Goal: Browse casually: Explore the website without a specific task or goal

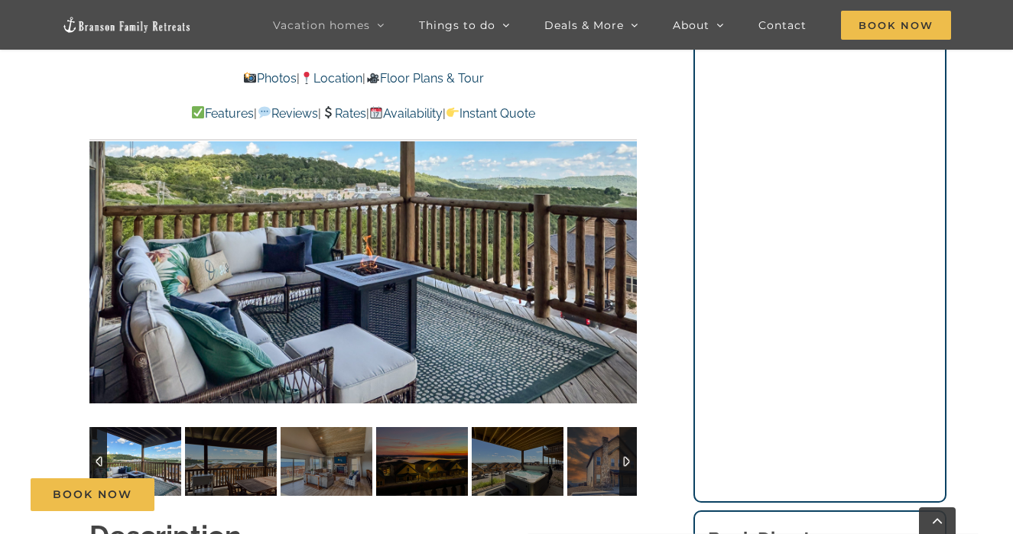
scroll to position [1089, 0]
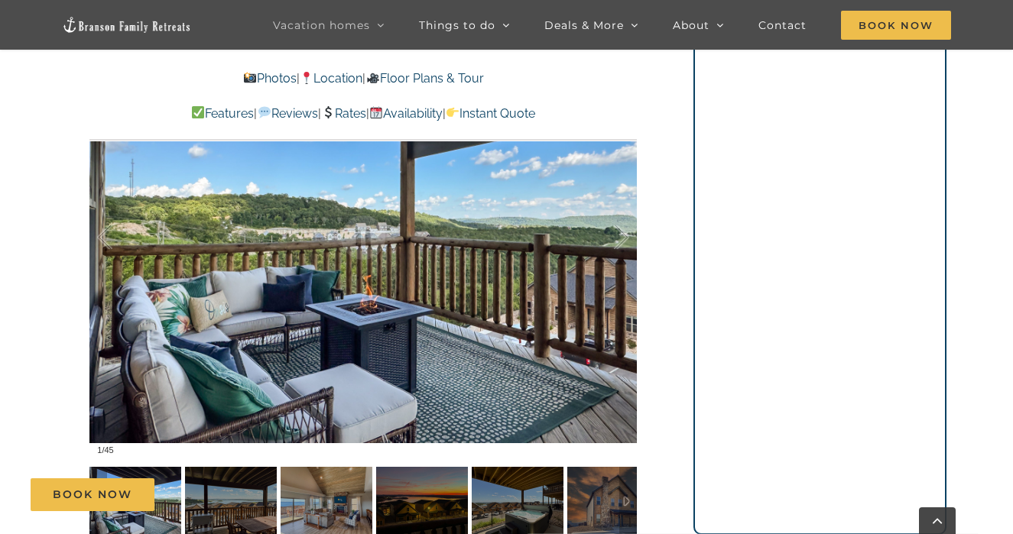
click at [238, 497] on div "Book Now" at bounding box center [518, 494] width 974 height 33
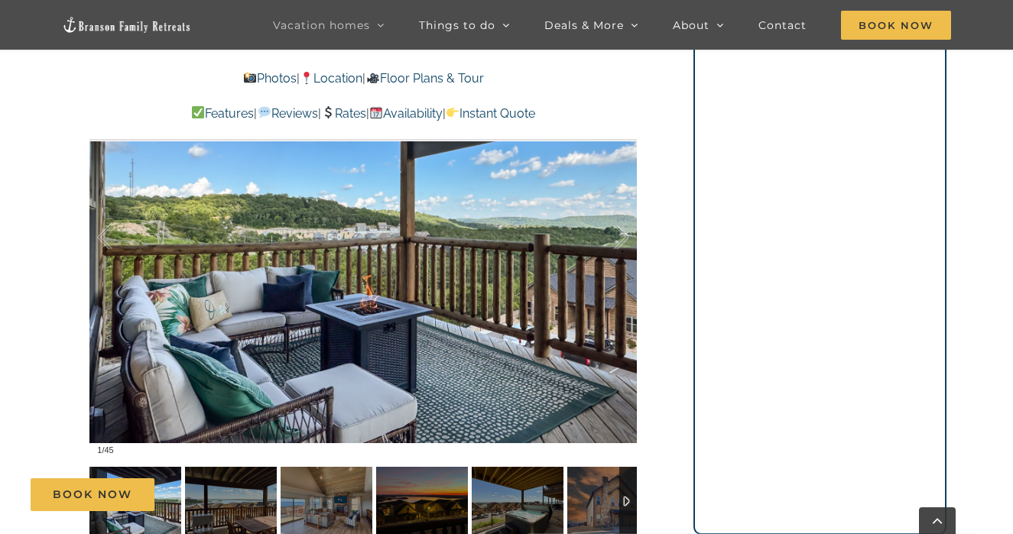
click at [147, 467] on img at bounding box center [135, 501] width 92 height 69
click at [168, 467] on img at bounding box center [135, 501] width 92 height 69
click at [604, 308] on div at bounding box center [362, 237] width 547 height 449
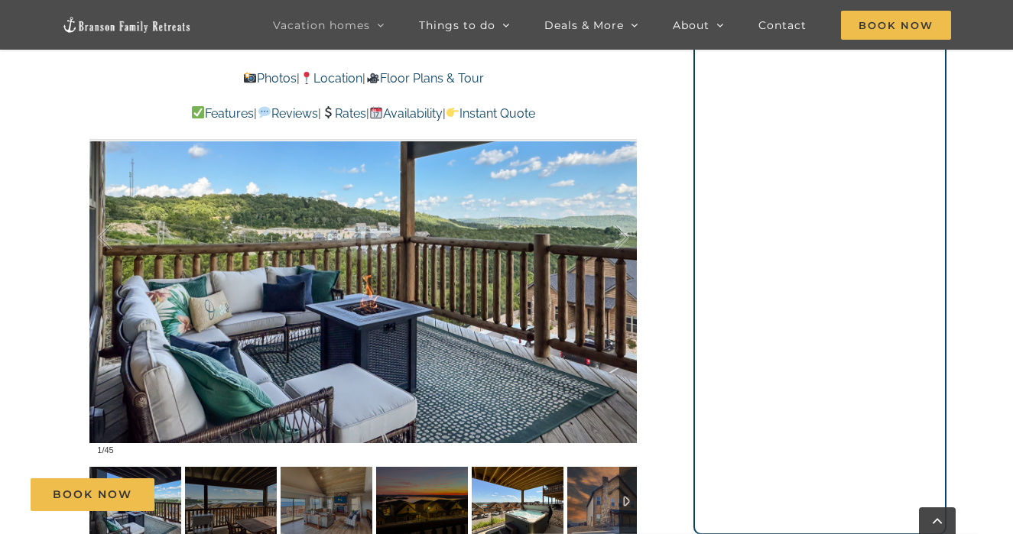
click at [523, 468] on img at bounding box center [517, 501] width 92 height 69
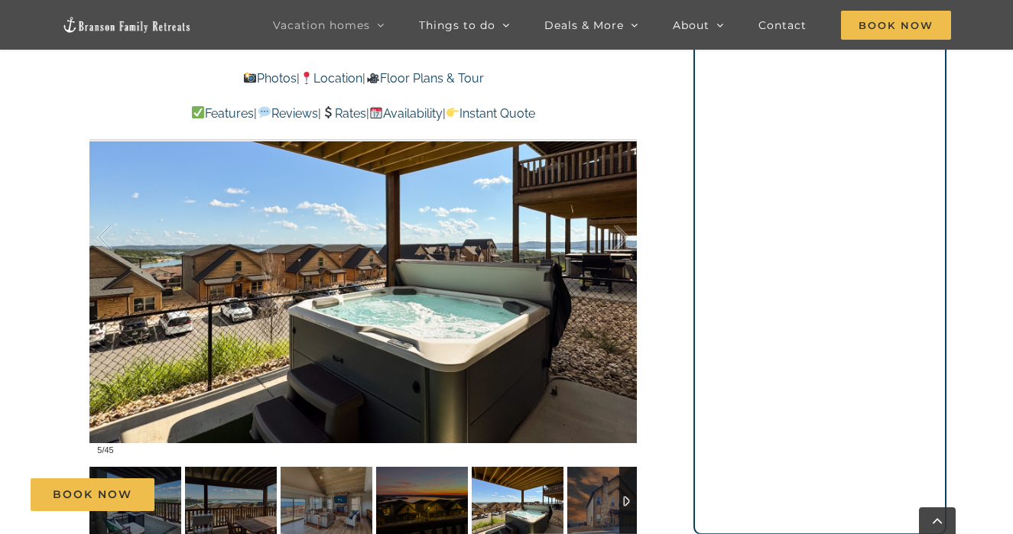
click at [593, 468] on img at bounding box center [613, 501] width 92 height 69
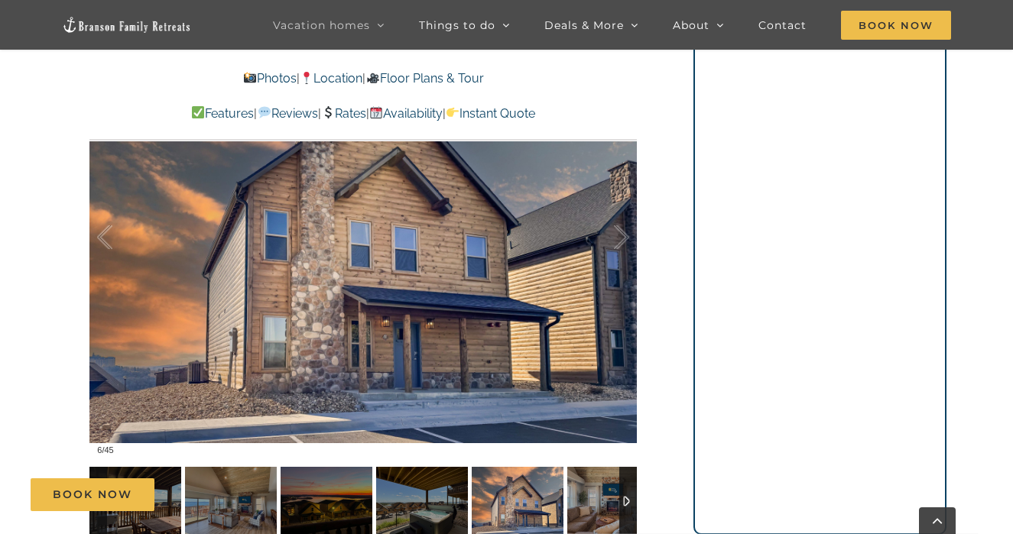
click at [504, 474] on img at bounding box center [517, 501] width 92 height 69
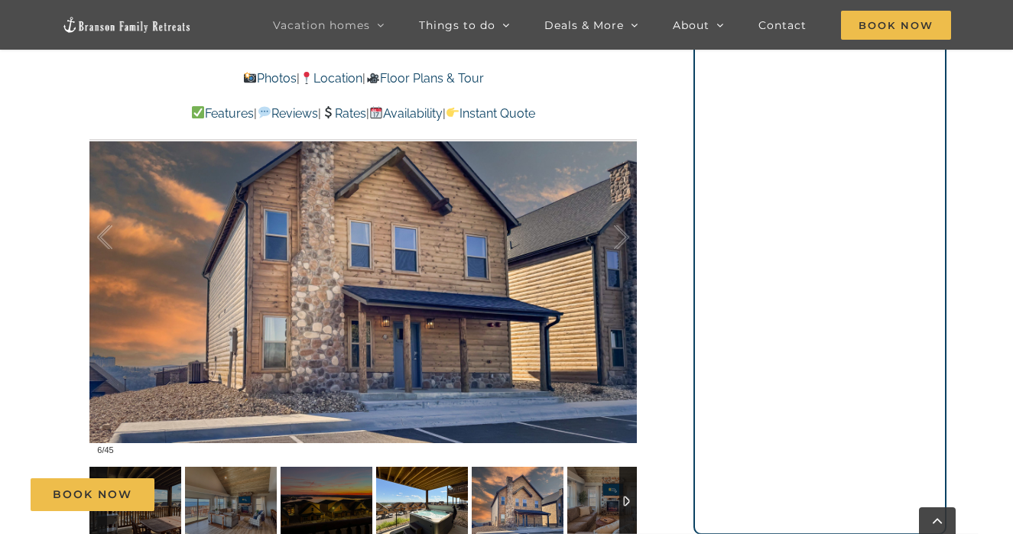
click at [439, 468] on img at bounding box center [422, 501] width 92 height 69
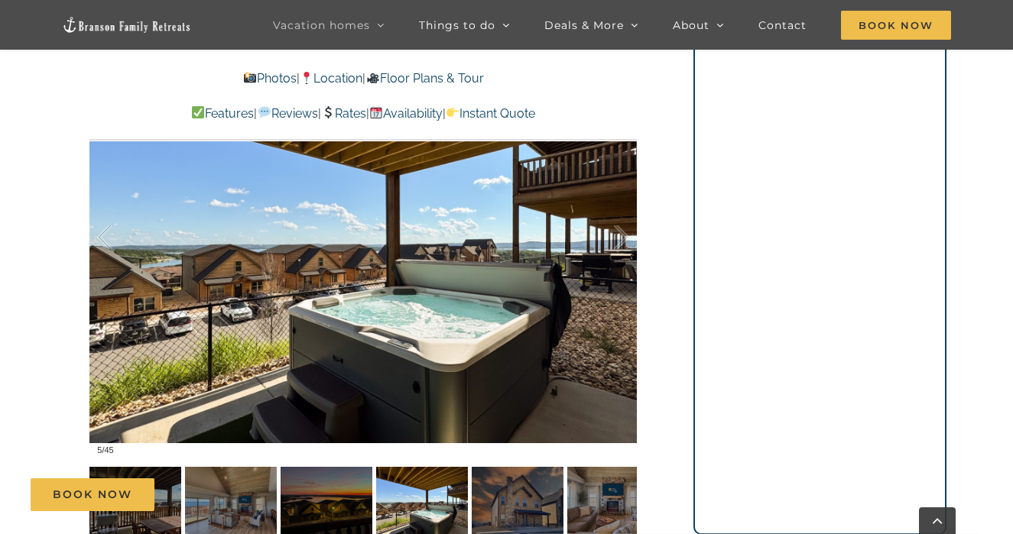
click at [602, 478] on div "Book Now" at bounding box center [518, 494] width 974 height 33
click at [525, 487] on div "Book Now" at bounding box center [518, 494] width 974 height 33
click at [617, 206] on div at bounding box center [605, 237] width 47 height 95
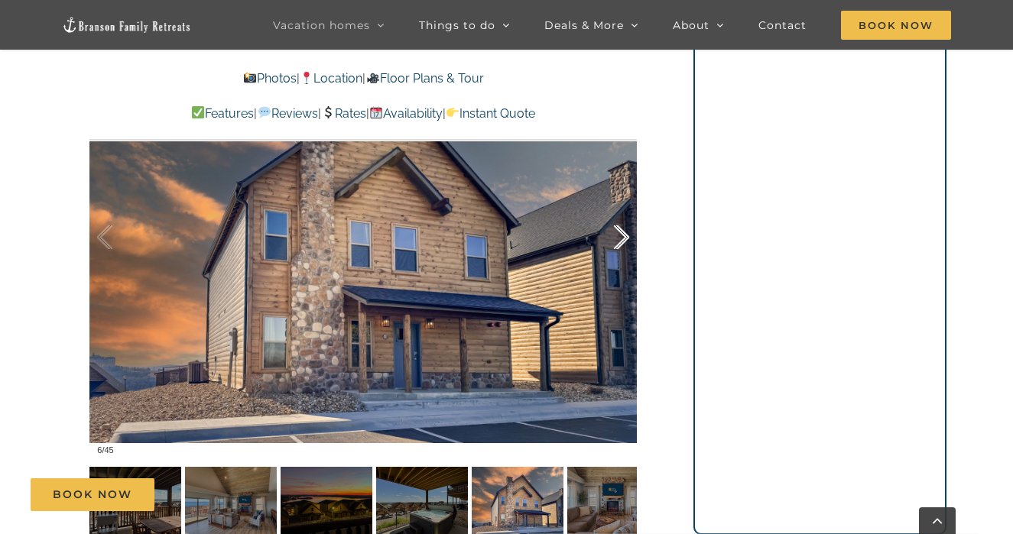
click at [617, 206] on div at bounding box center [605, 237] width 47 height 95
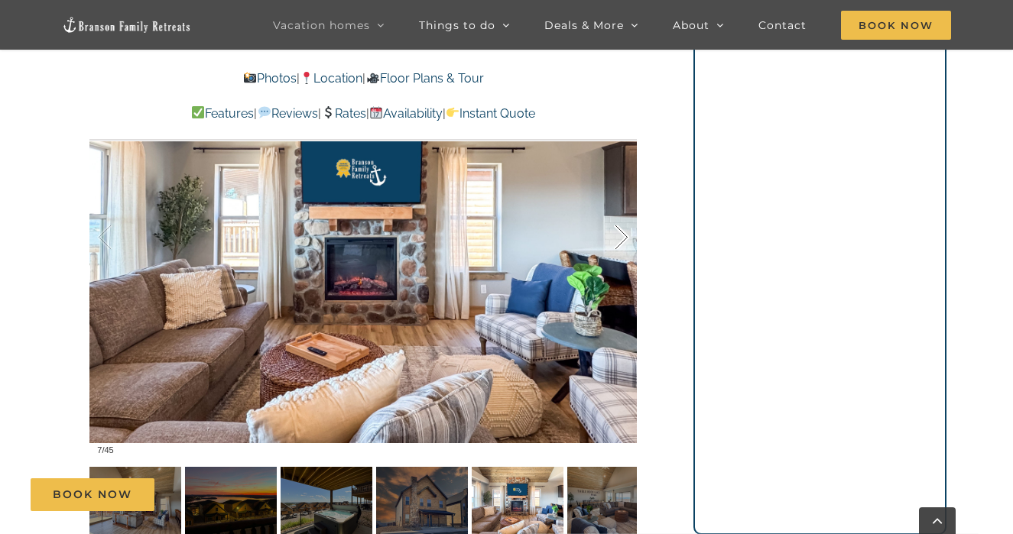
click at [617, 206] on div at bounding box center [605, 237] width 47 height 95
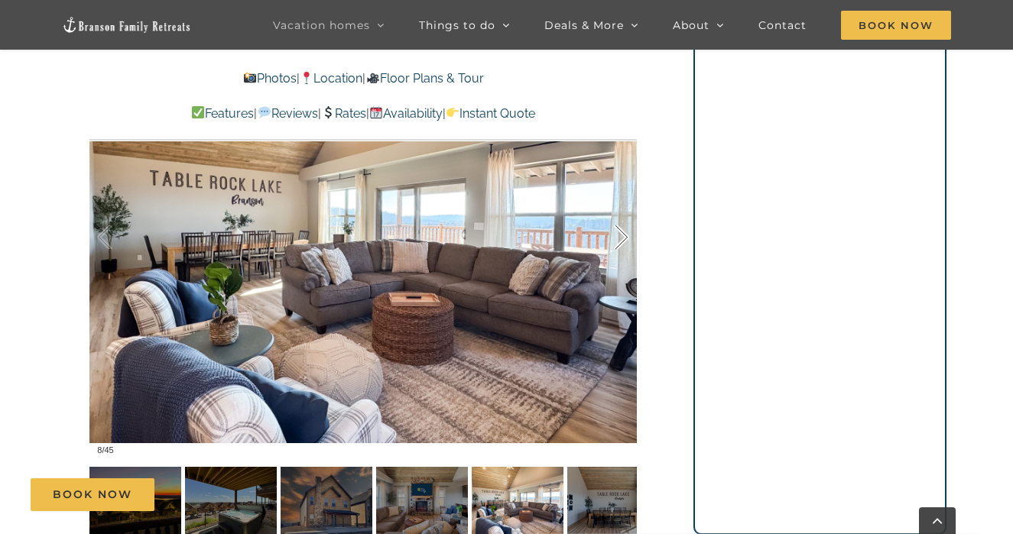
click at [617, 206] on div at bounding box center [605, 237] width 47 height 95
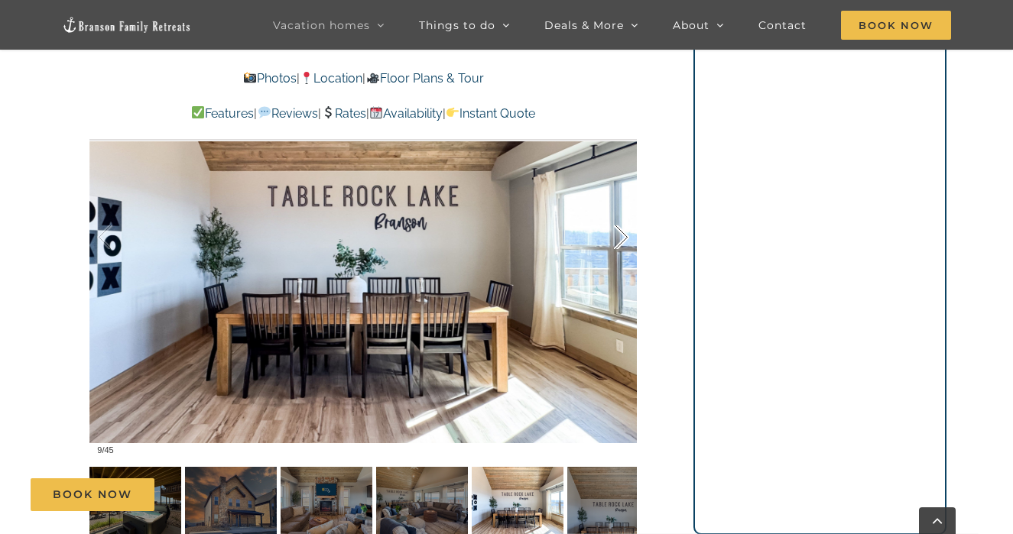
click at [617, 206] on div at bounding box center [605, 237] width 47 height 95
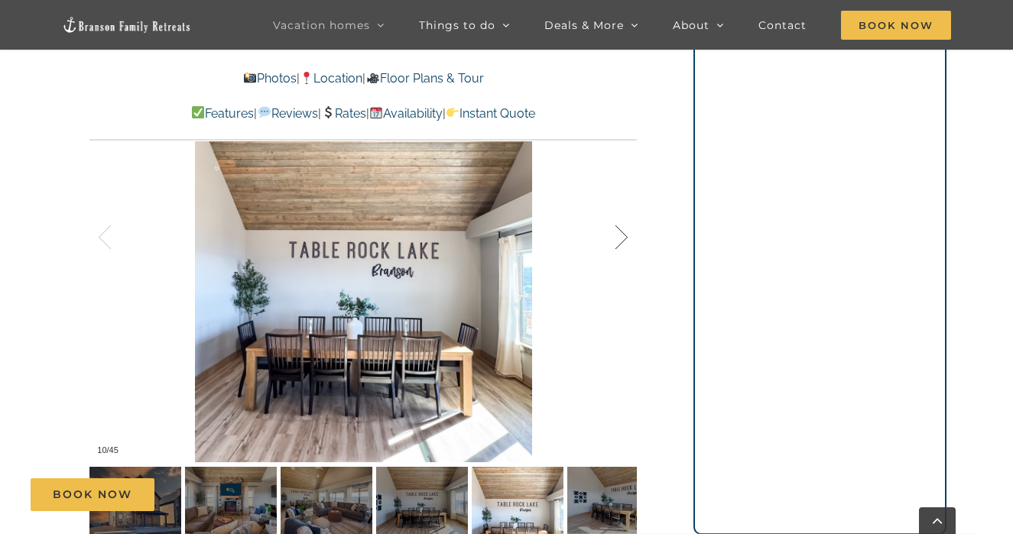
click at [617, 206] on div at bounding box center [605, 237] width 47 height 95
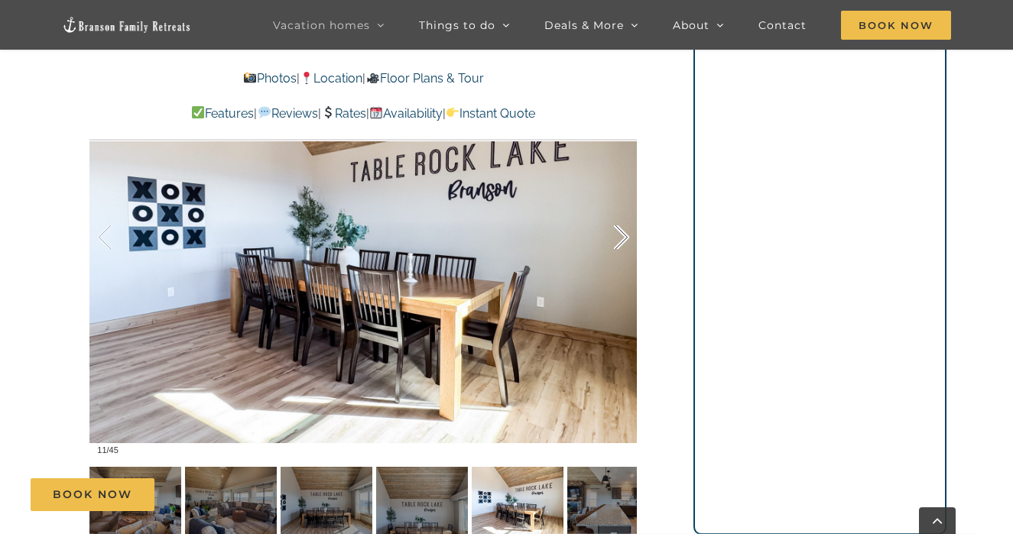
click at [617, 206] on div at bounding box center [605, 237] width 47 height 95
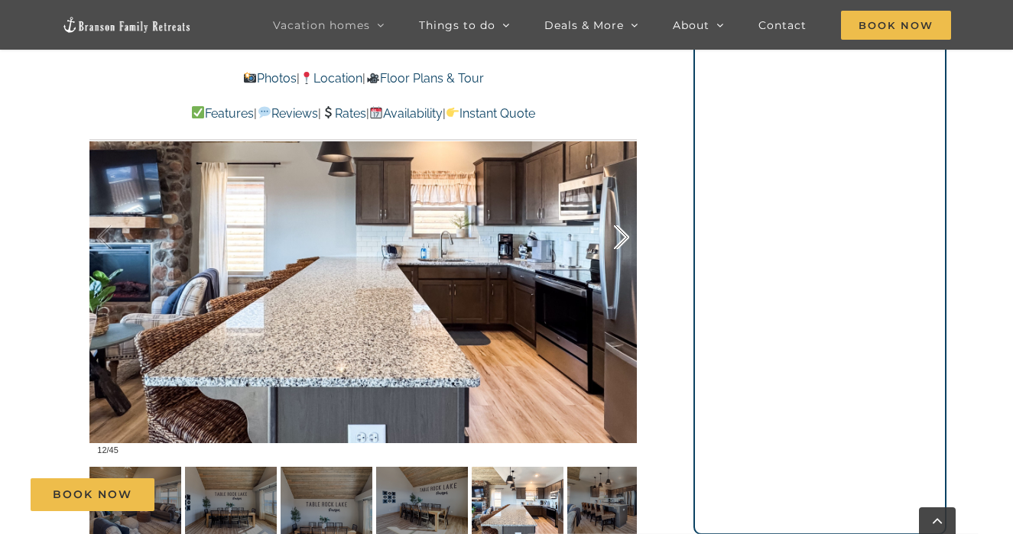
click at [617, 206] on div at bounding box center [605, 237] width 47 height 95
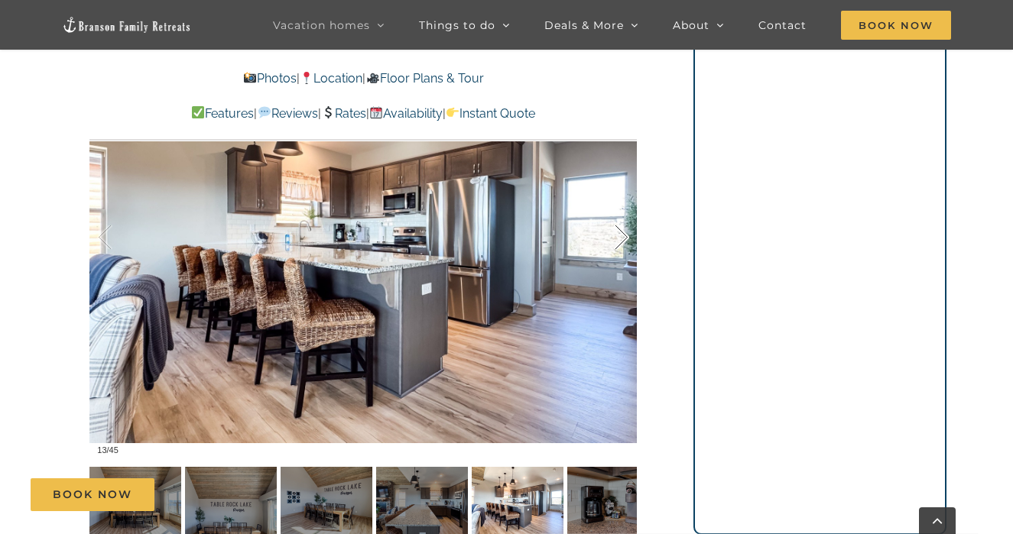
click at [617, 205] on div at bounding box center [605, 237] width 47 height 95
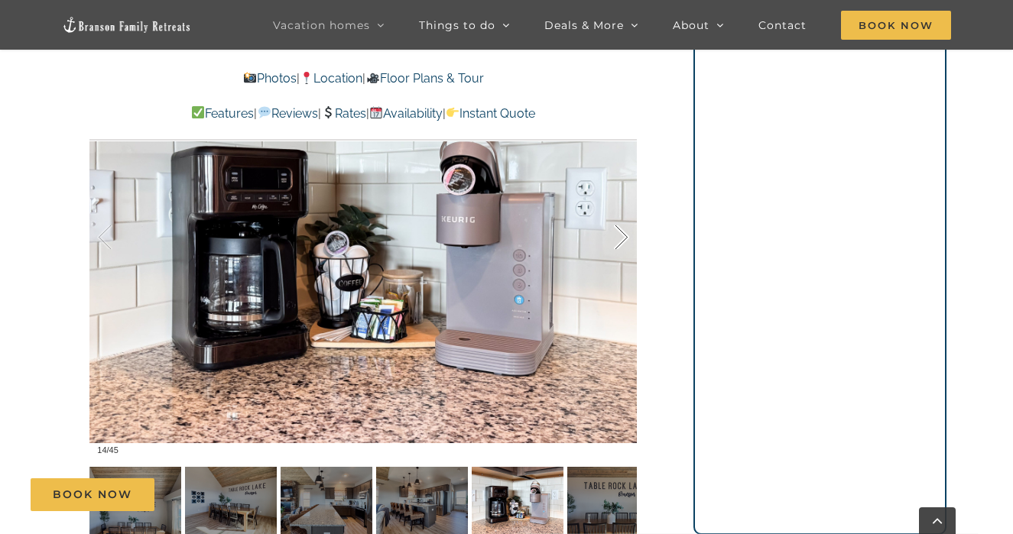
click at [617, 205] on div at bounding box center [605, 237] width 47 height 95
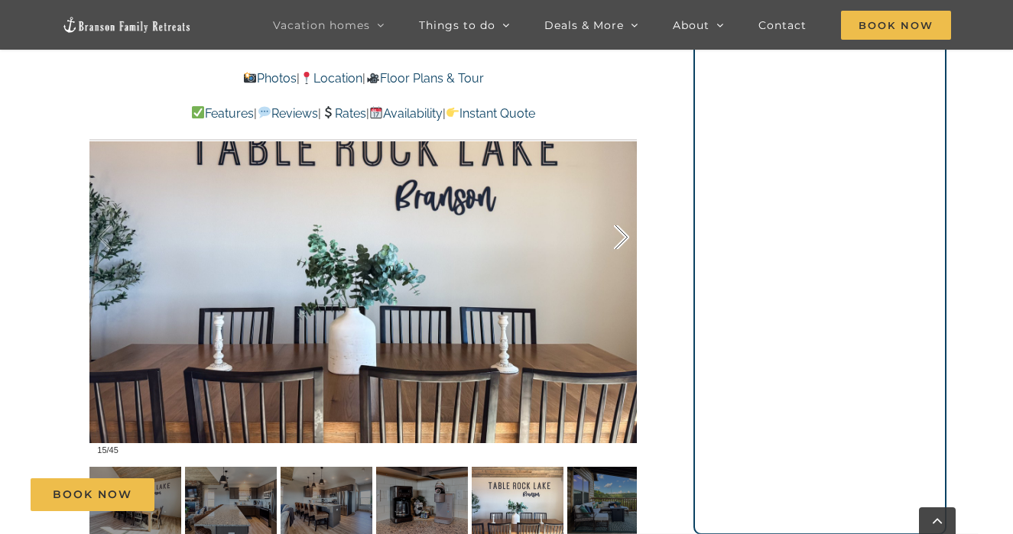
click at [617, 205] on div at bounding box center [605, 237] width 47 height 95
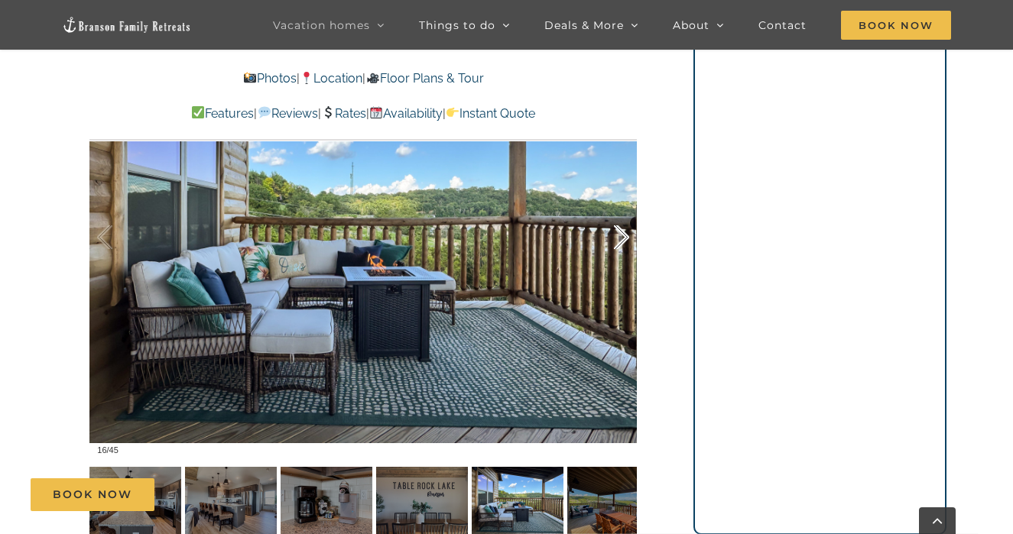
click at [617, 205] on div at bounding box center [605, 237] width 47 height 95
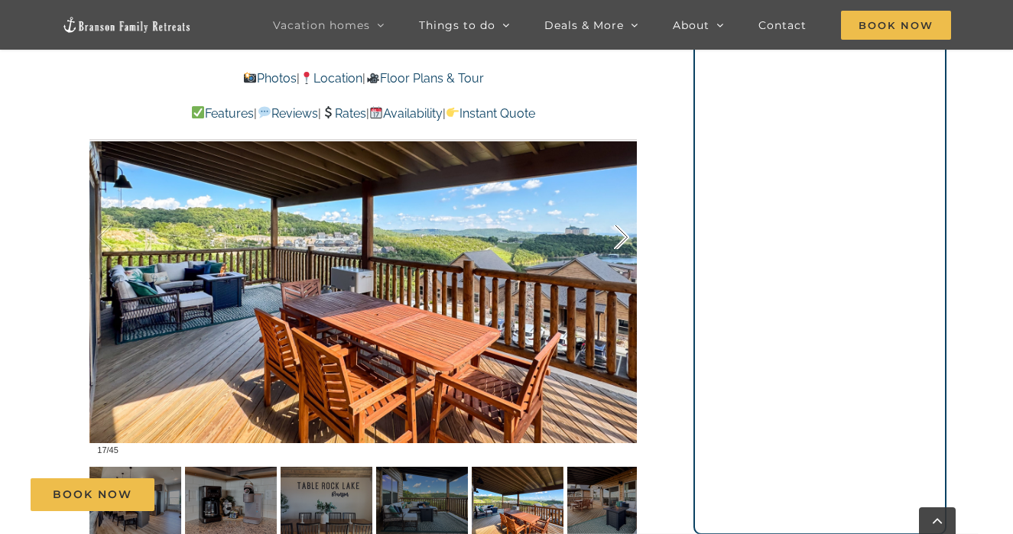
click at [617, 205] on div at bounding box center [605, 237] width 47 height 95
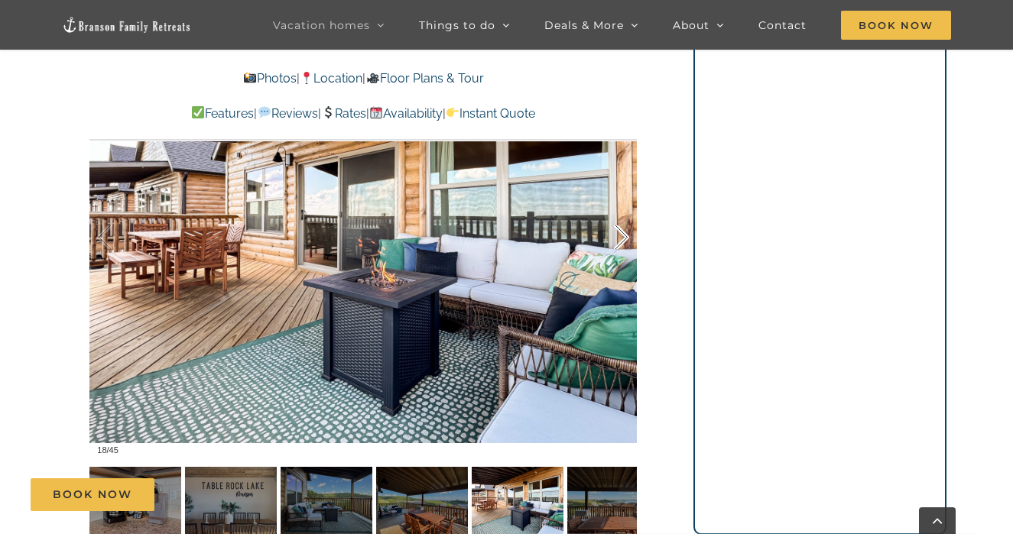
click at [617, 205] on div at bounding box center [605, 237] width 47 height 95
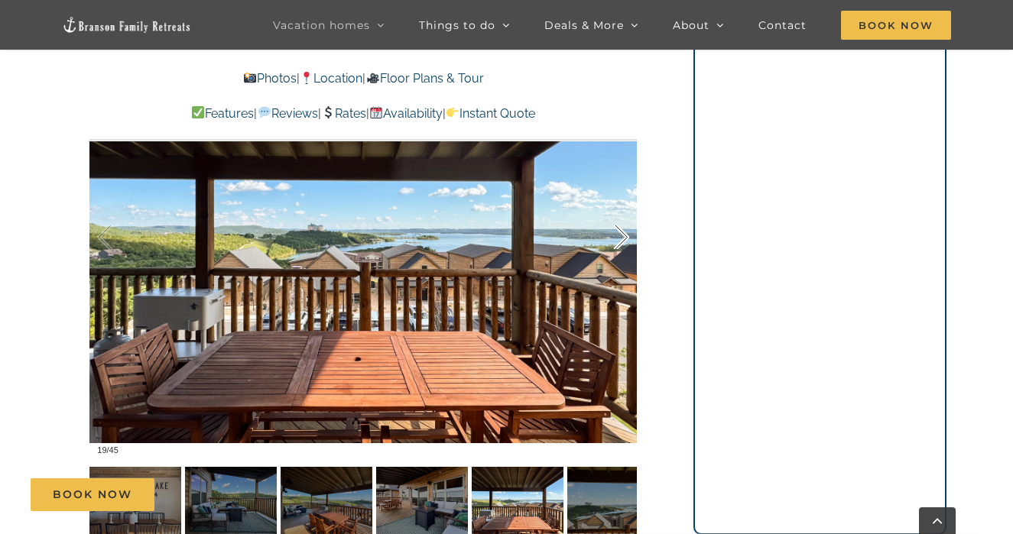
click at [617, 203] on div at bounding box center [605, 237] width 47 height 95
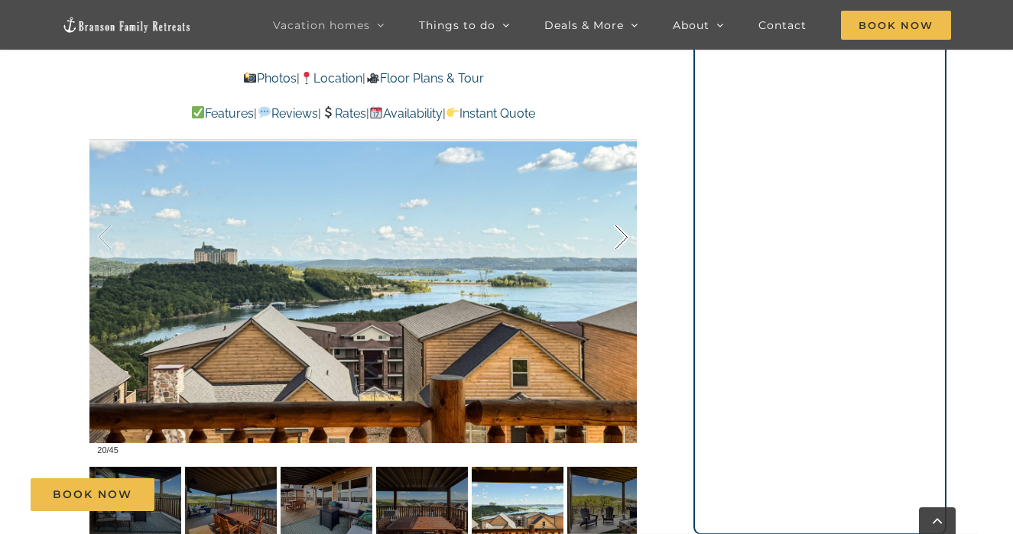
click at [617, 203] on div at bounding box center [605, 237] width 47 height 95
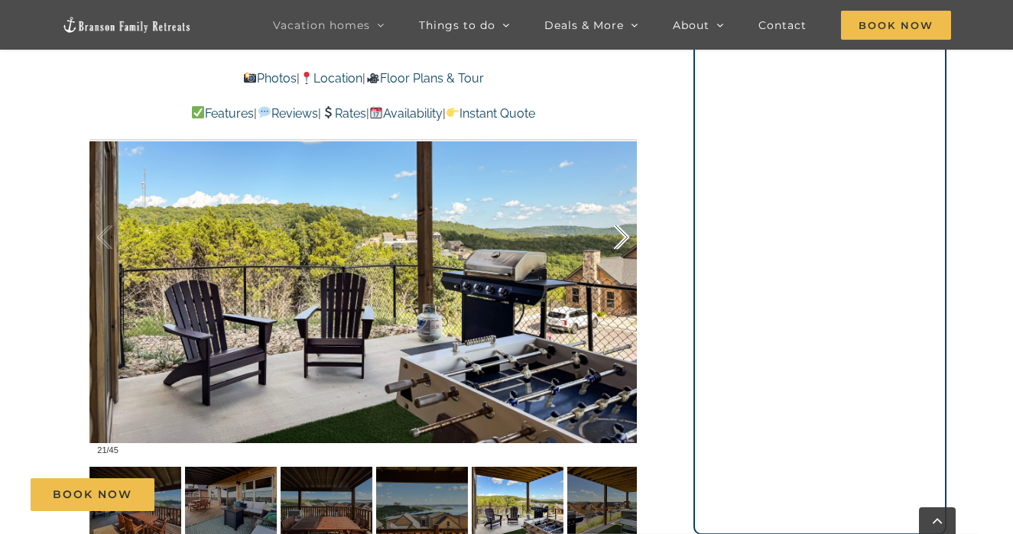
click at [617, 203] on div at bounding box center [605, 237] width 47 height 95
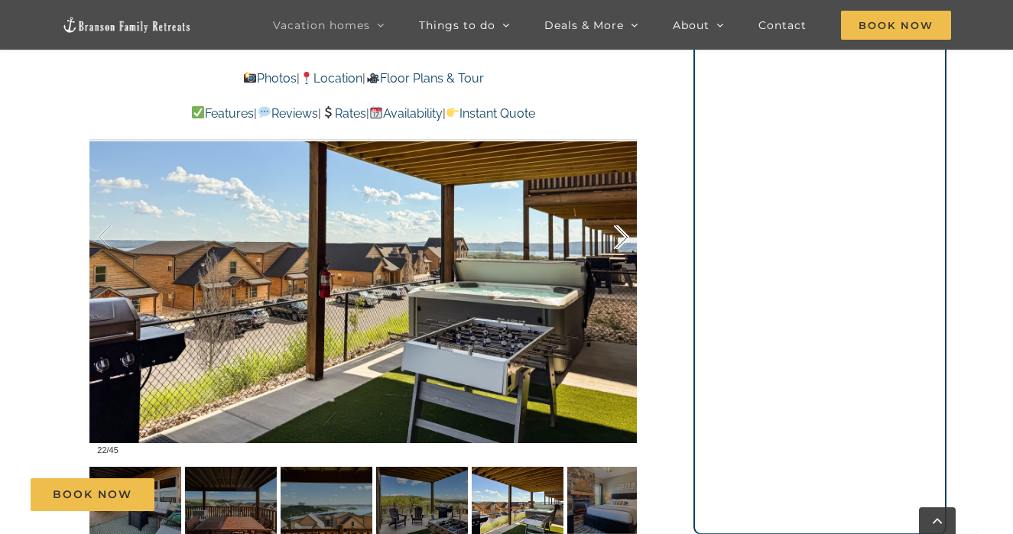
click at [617, 203] on div at bounding box center [605, 237] width 47 height 95
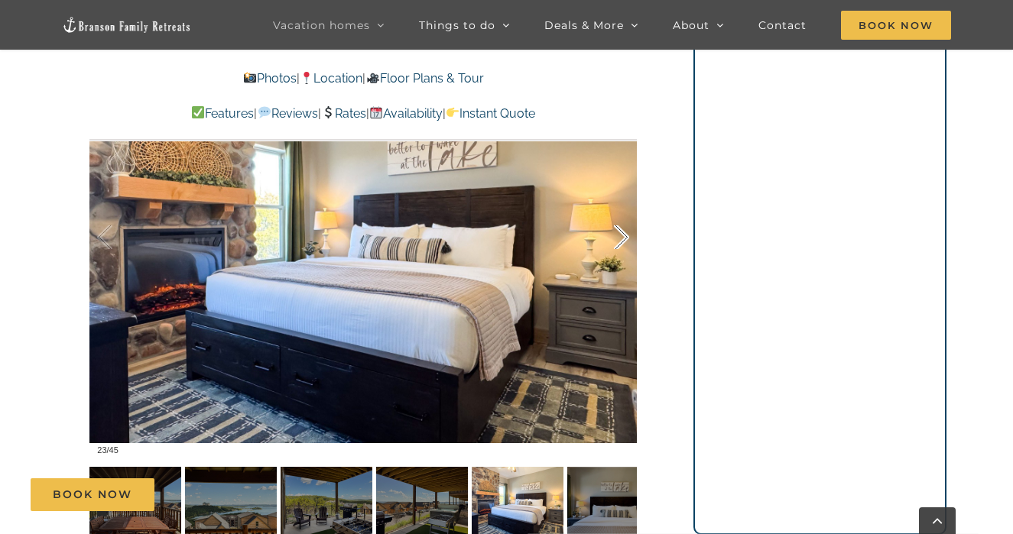
click at [617, 203] on div at bounding box center [605, 237] width 47 height 95
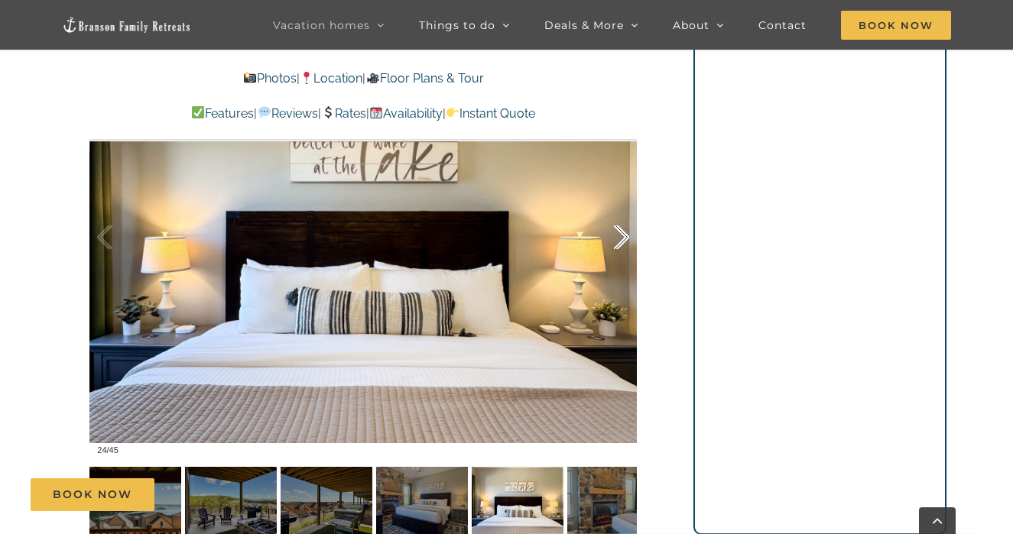
click at [617, 203] on div at bounding box center [605, 237] width 47 height 95
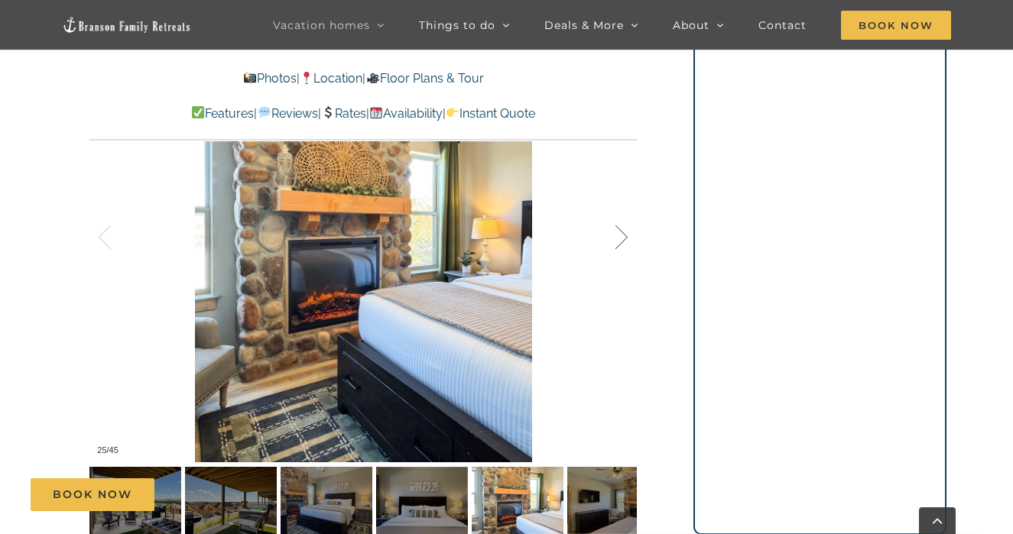
click at [617, 203] on div at bounding box center [605, 237] width 47 height 95
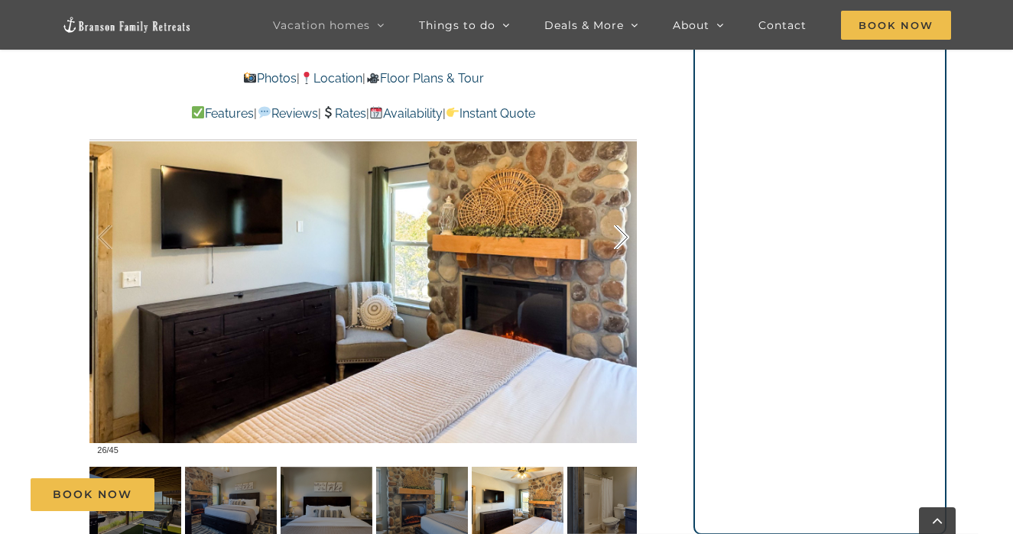
click at [617, 203] on div at bounding box center [605, 237] width 47 height 95
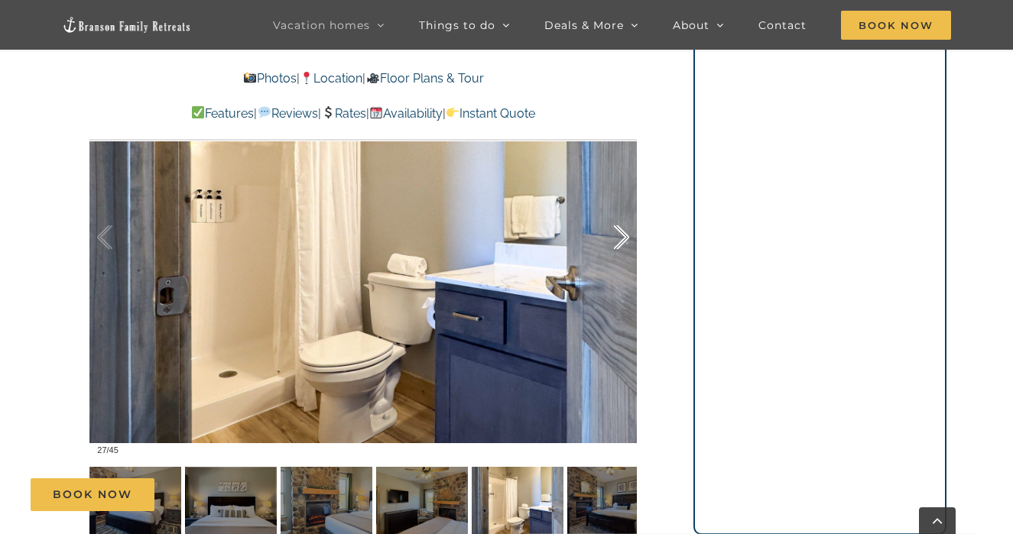
click at [617, 203] on div at bounding box center [605, 237] width 47 height 95
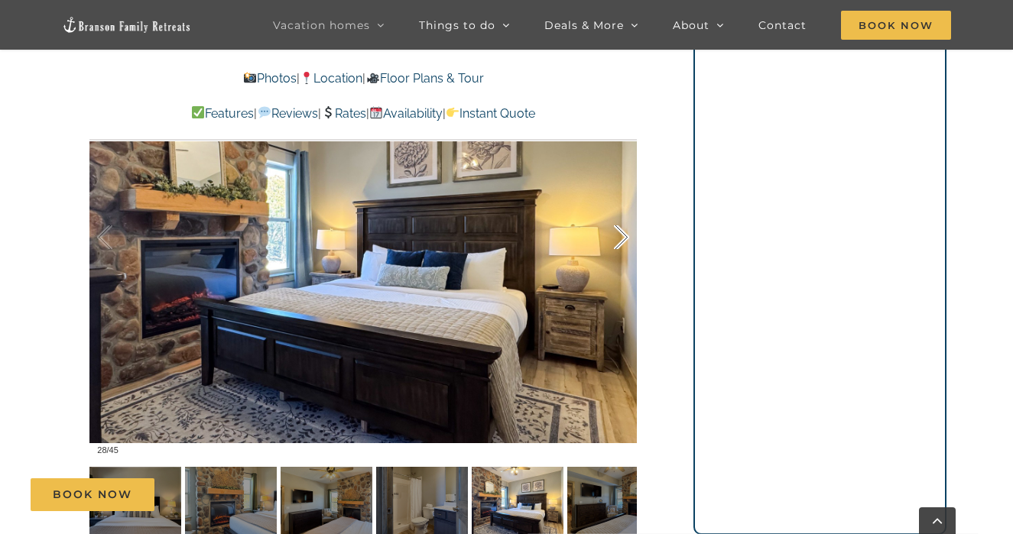
click at [617, 203] on div at bounding box center [605, 237] width 47 height 95
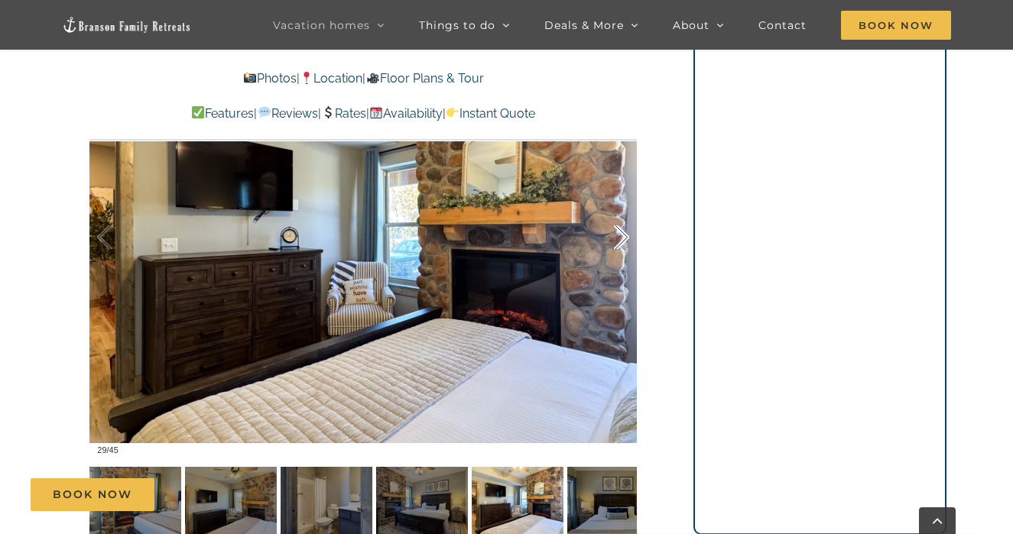
click at [617, 203] on div at bounding box center [605, 237] width 47 height 95
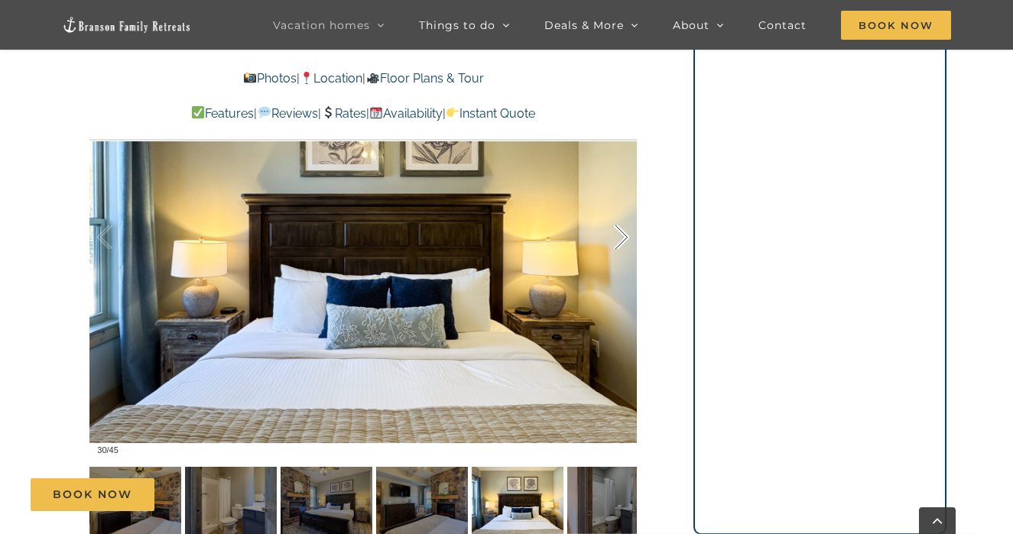
click at [617, 203] on div at bounding box center [605, 237] width 47 height 95
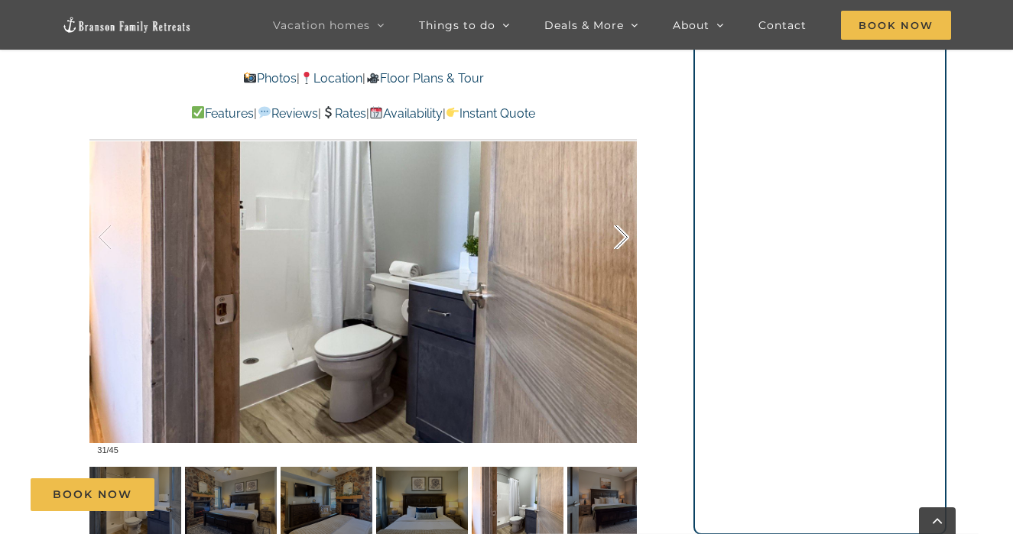
click at [617, 203] on div at bounding box center [605, 237] width 47 height 95
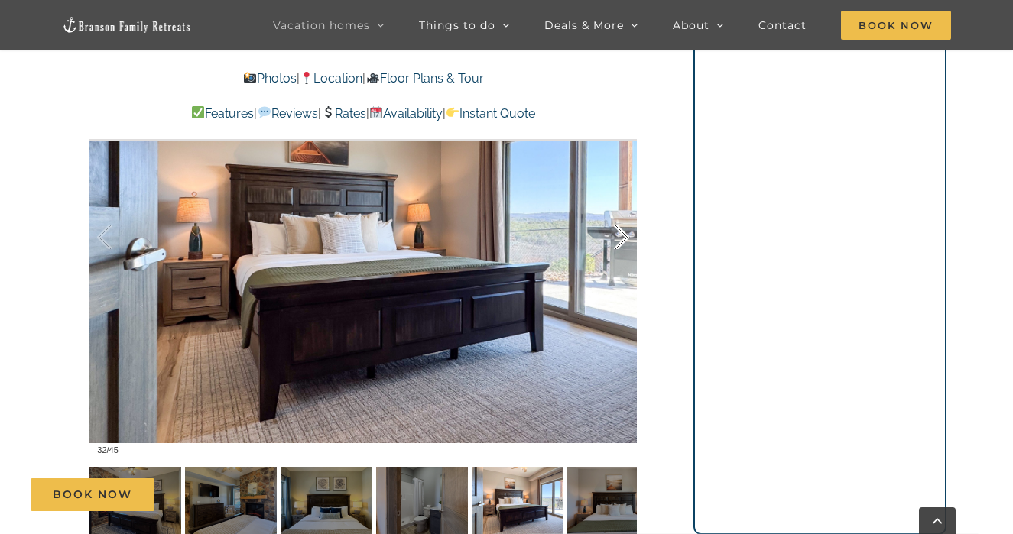
click at [617, 203] on div at bounding box center [605, 237] width 47 height 95
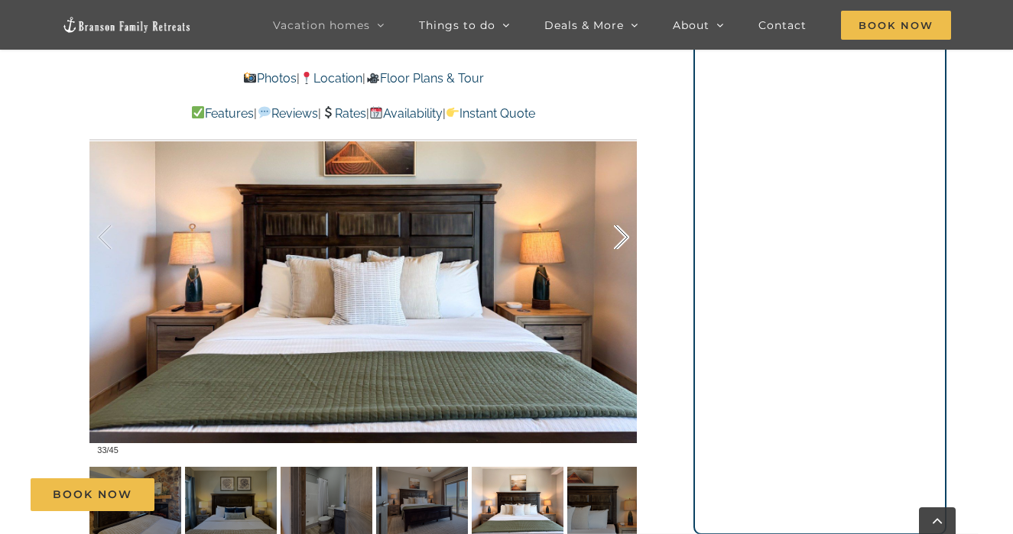
click at [617, 203] on div at bounding box center [605, 237] width 47 height 95
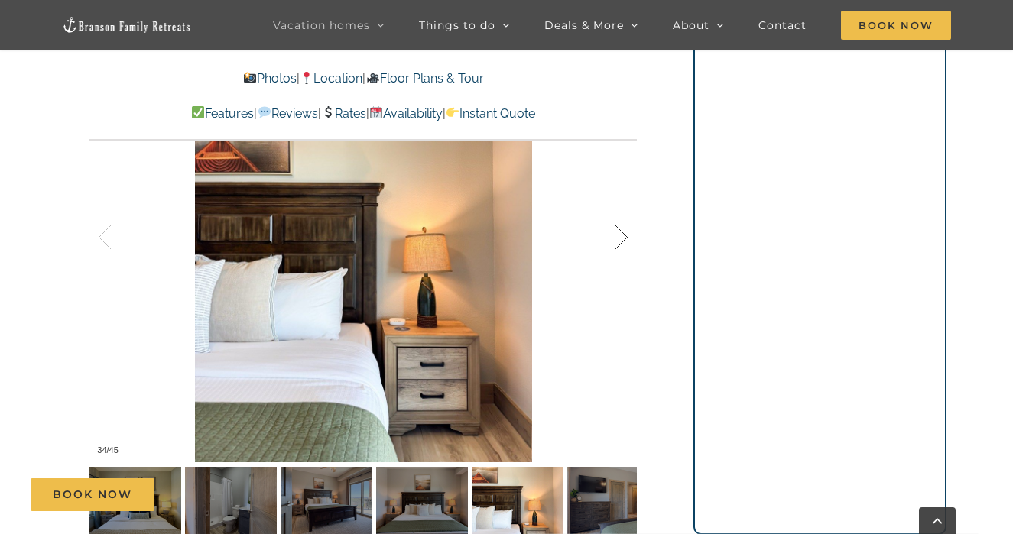
click at [617, 203] on div at bounding box center [605, 237] width 47 height 95
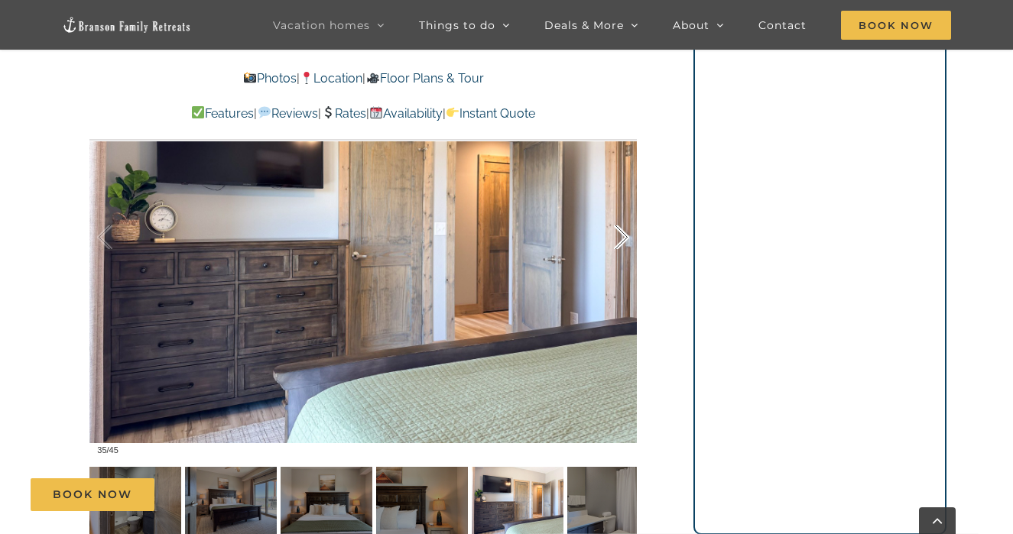
click at [617, 203] on div at bounding box center [605, 237] width 47 height 95
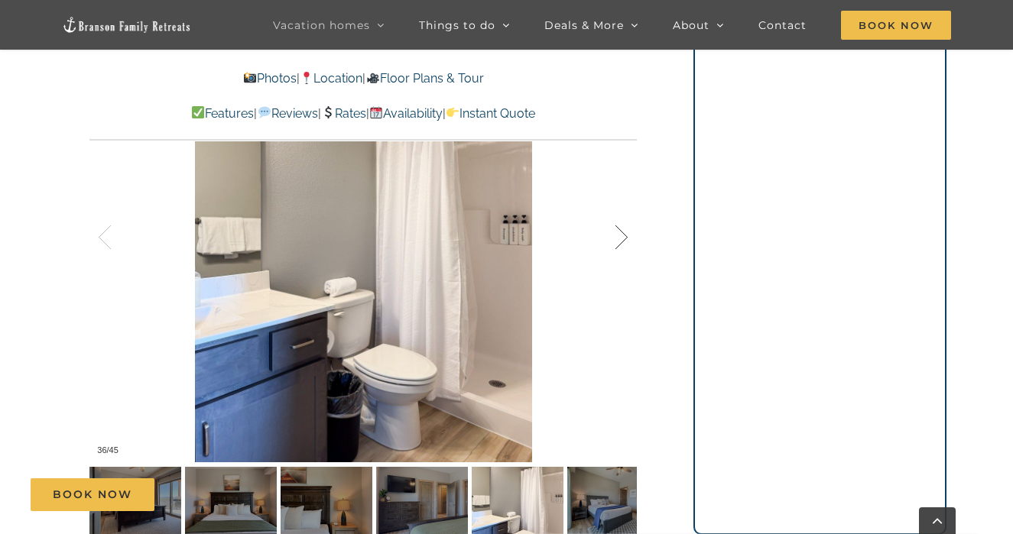
click at [617, 203] on div at bounding box center [605, 237] width 47 height 95
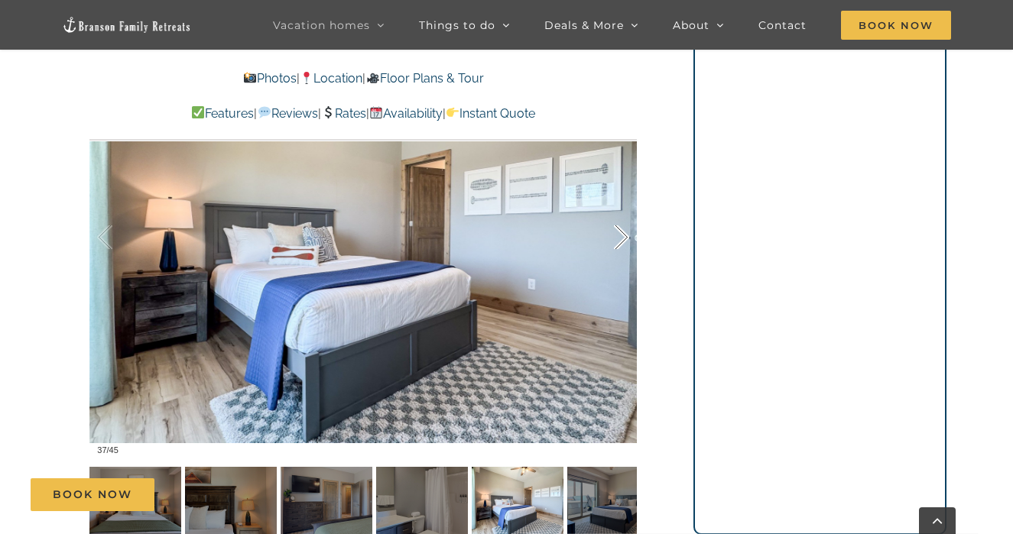
click at [617, 203] on div at bounding box center [605, 237] width 47 height 95
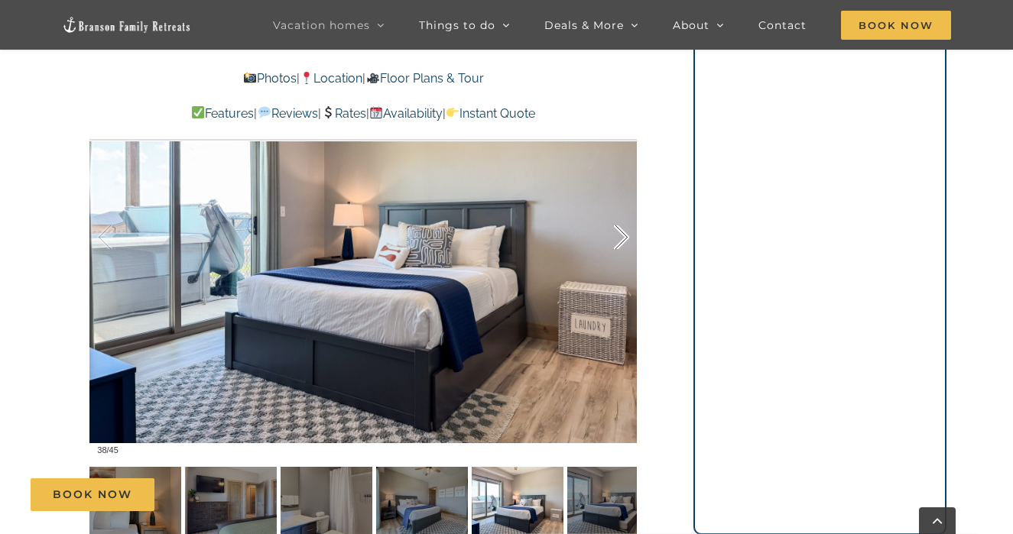
click at [617, 203] on div at bounding box center [605, 237] width 47 height 95
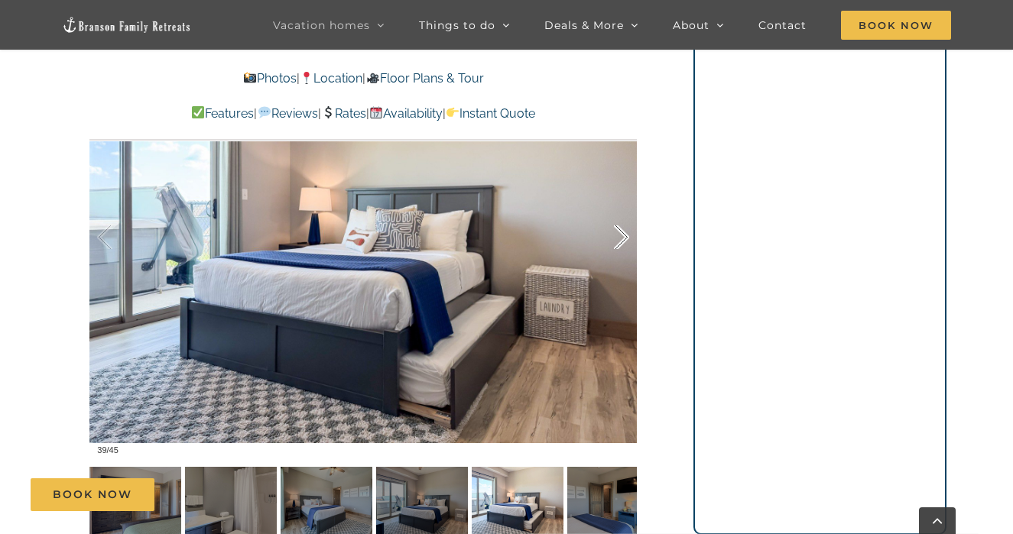
click at [617, 203] on div at bounding box center [605, 237] width 47 height 95
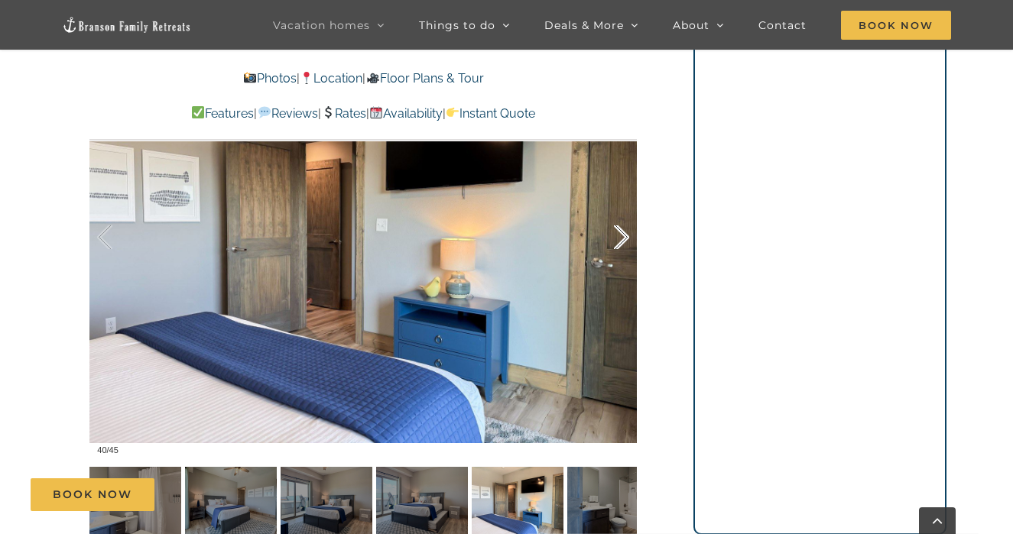
click at [617, 203] on div at bounding box center [605, 237] width 47 height 95
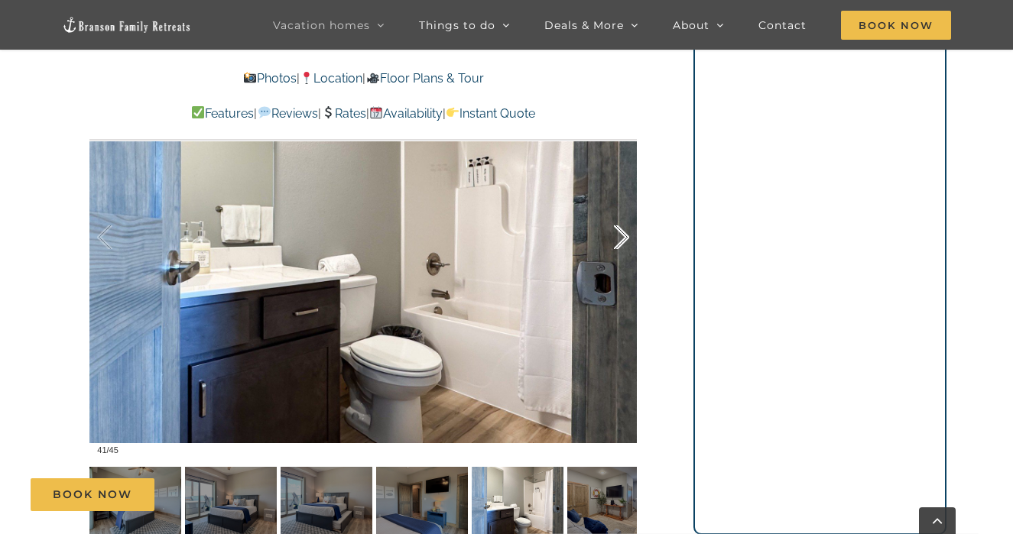
click at [617, 203] on div at bounding box center [605, 237] width 47 height 95
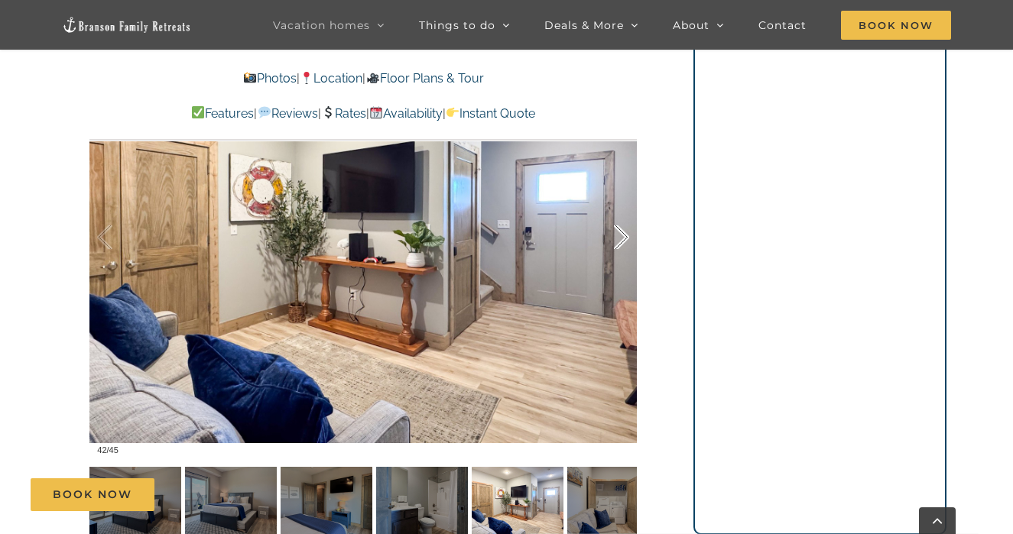
click at [617, 203] on div at bounding box center [605, 237] width 47 height 95
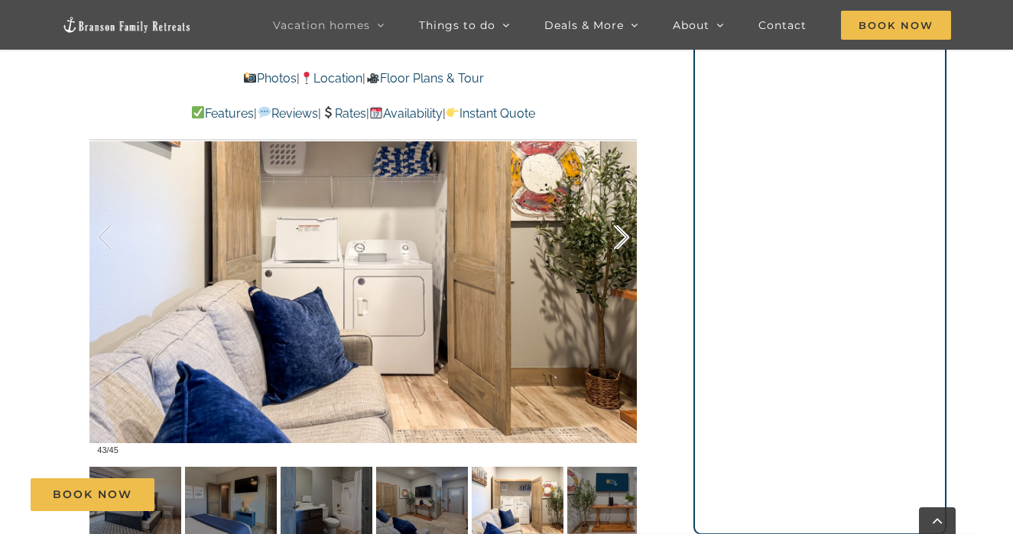
click at [617, 203] on div at bounding box center [605, 237] width 47 height 95
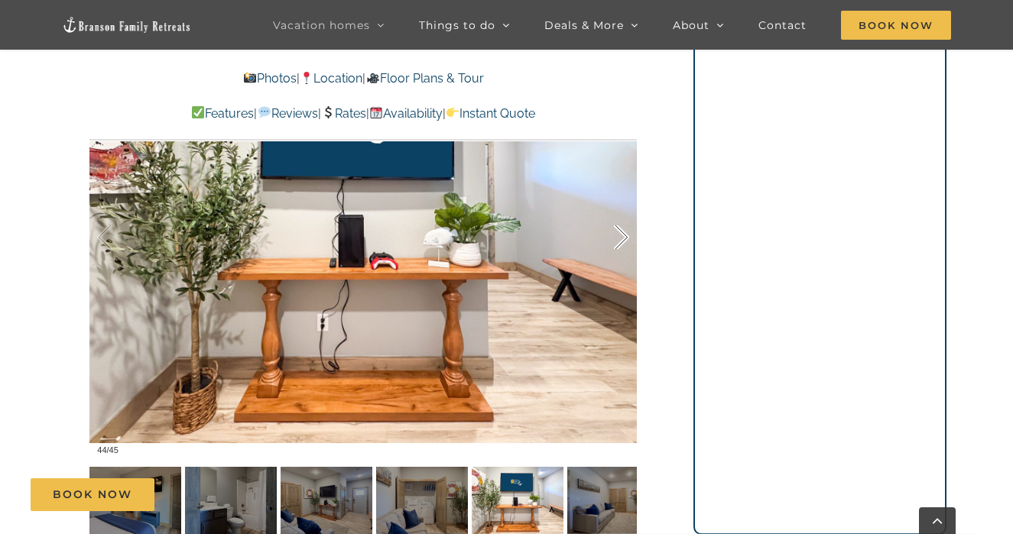
click at [617, 203] on div at bounding box center [605, 237] width 47 height 95
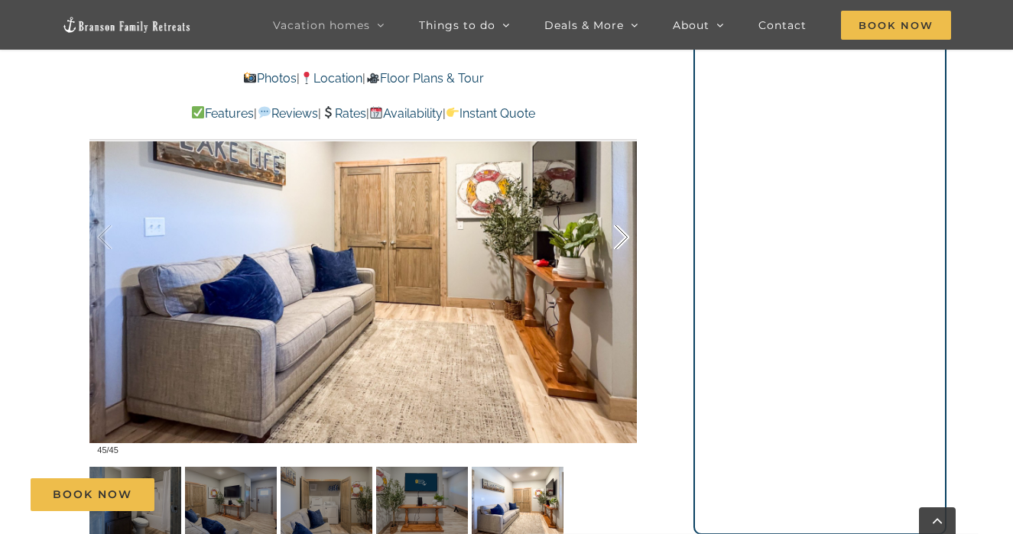
click at [617, 203] on div at bounding box center [605, 237] width 47 height 95
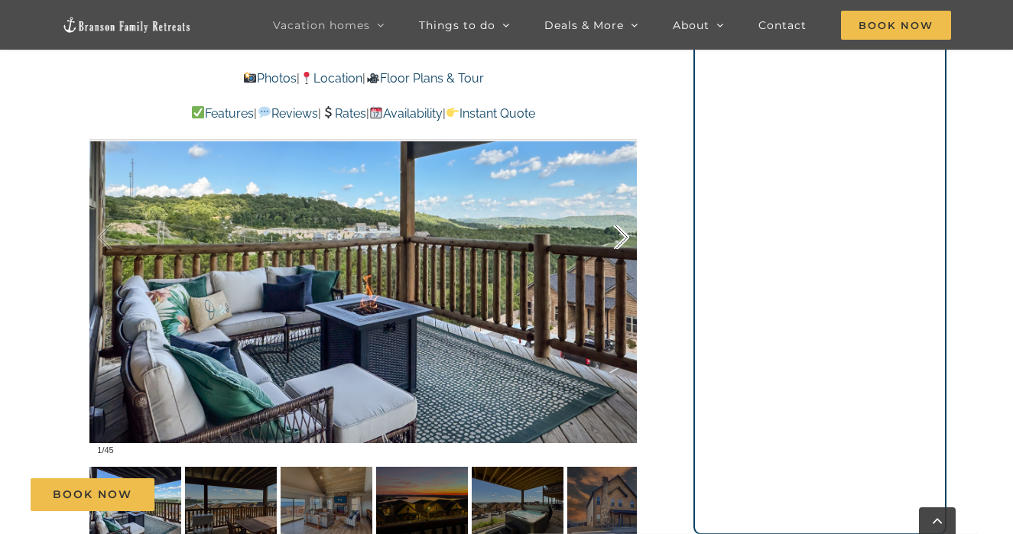
click at [617, 203] on div at bounding box center [605, 237] width 47 height 95
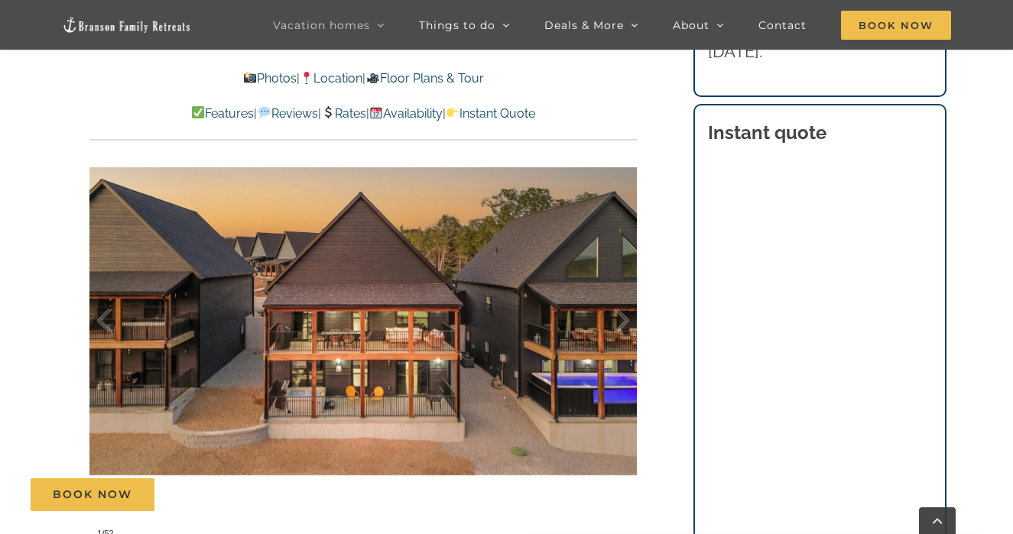
scroll to position [957, 0]
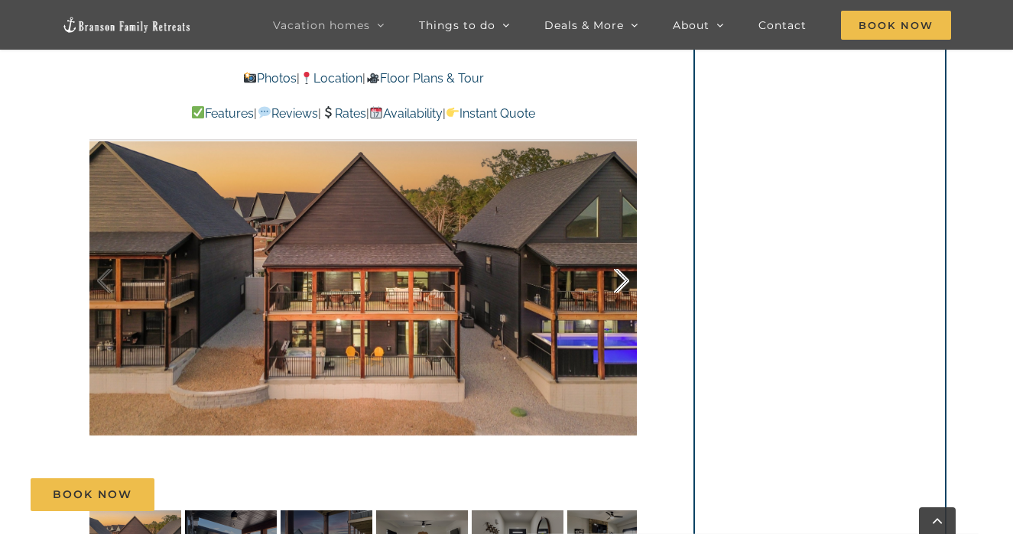
click at [624, 280] on div at bounding box center [605, 281] width 47 height 95
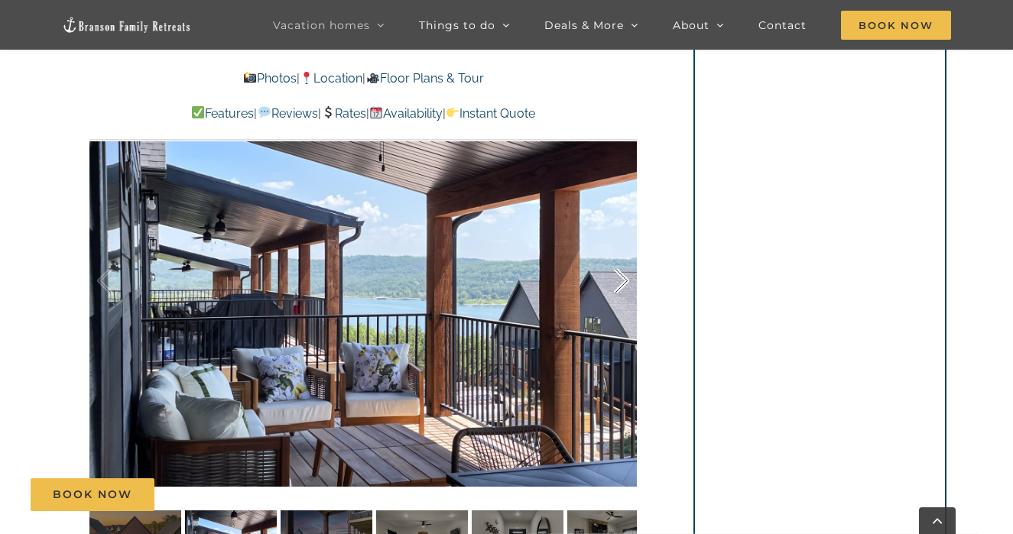
click at [624, 280] on div at bounding box center [605, 281] width 47 height 95
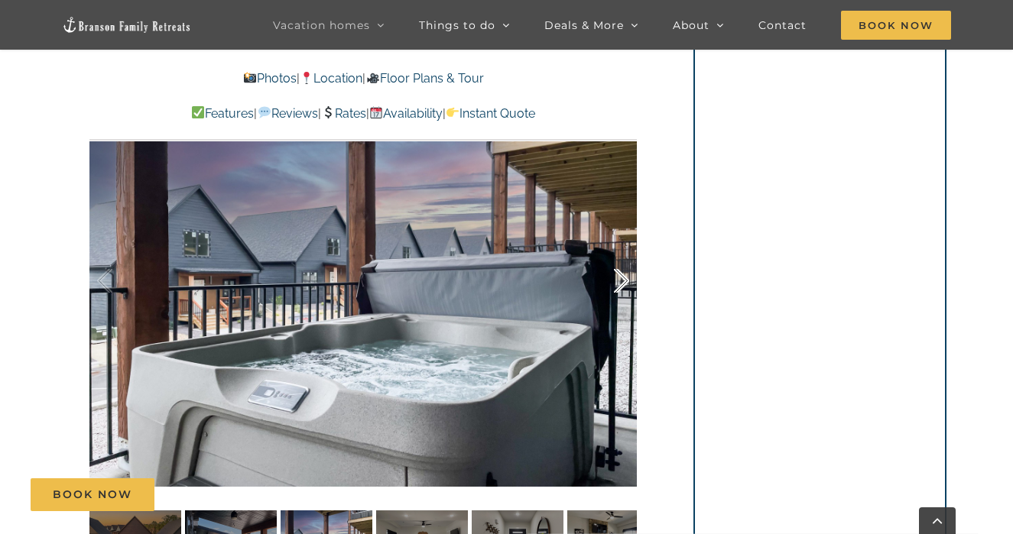
click at [624, 280] on div at bounding box center [605, 281] width 47 height 95
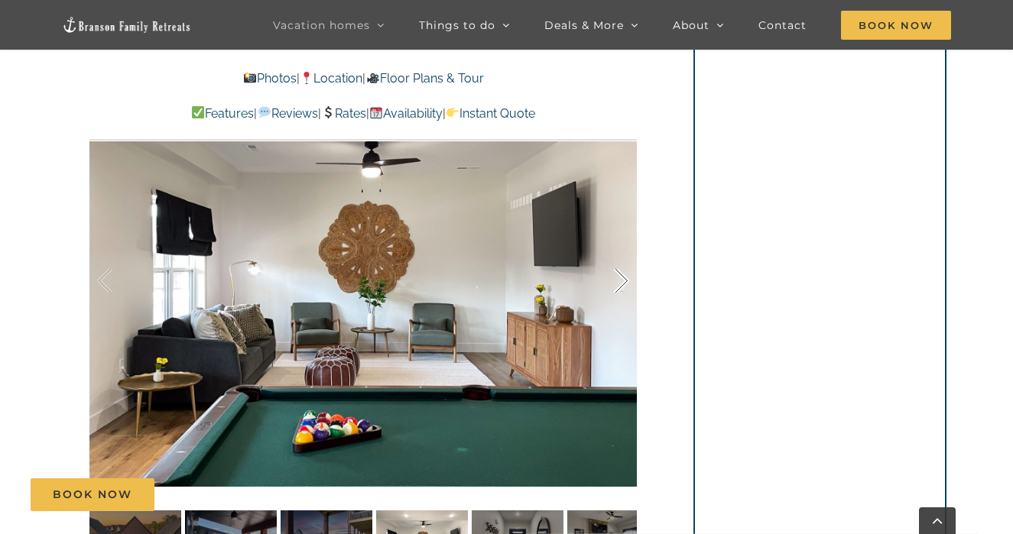
click at [624, 280] on div at bounding box center [605, 281] width 47 height 95
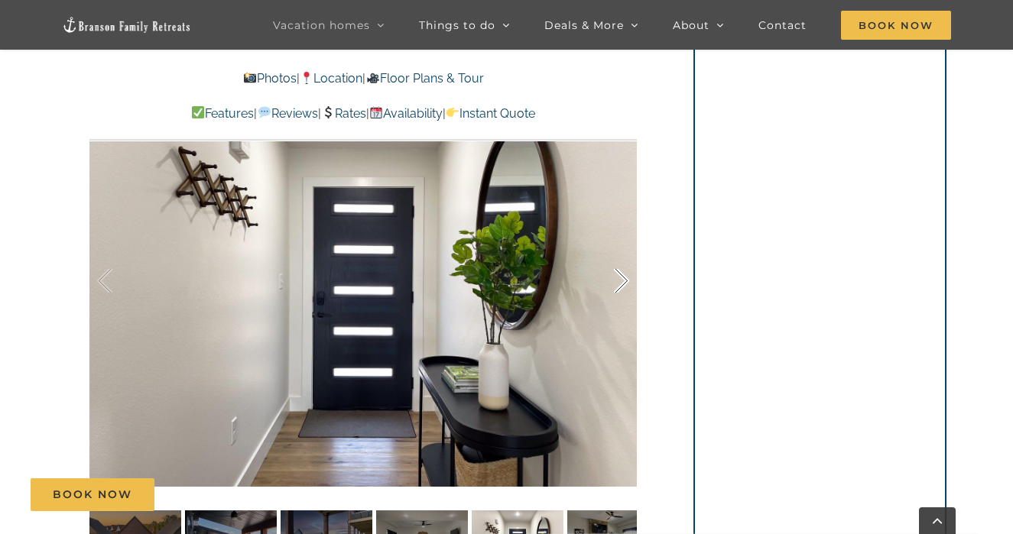
click at [624, 278] on div at bounding box center [605, 281] width 47 height 95
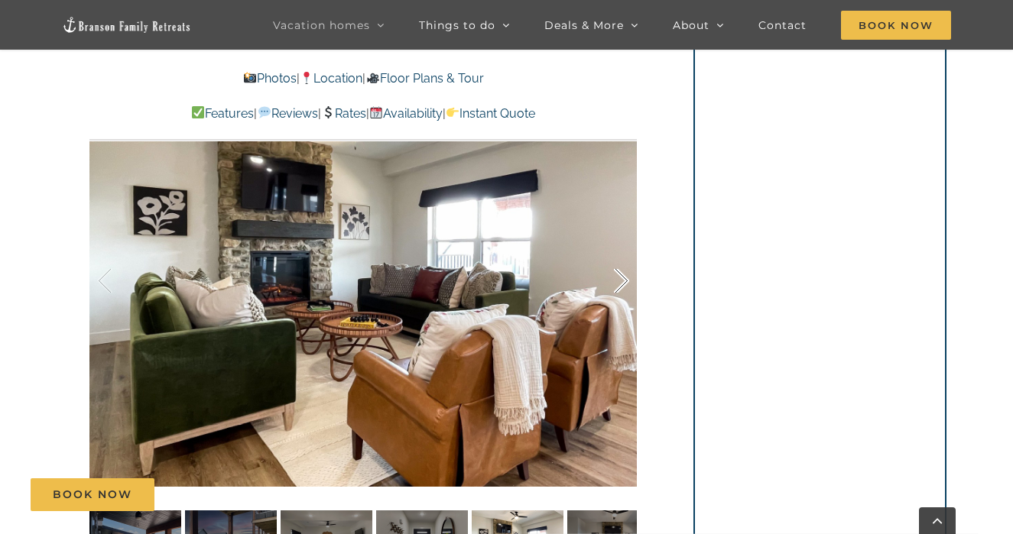
click at [624, 278] on div at bounding box center [605, 281] width 47 height 95
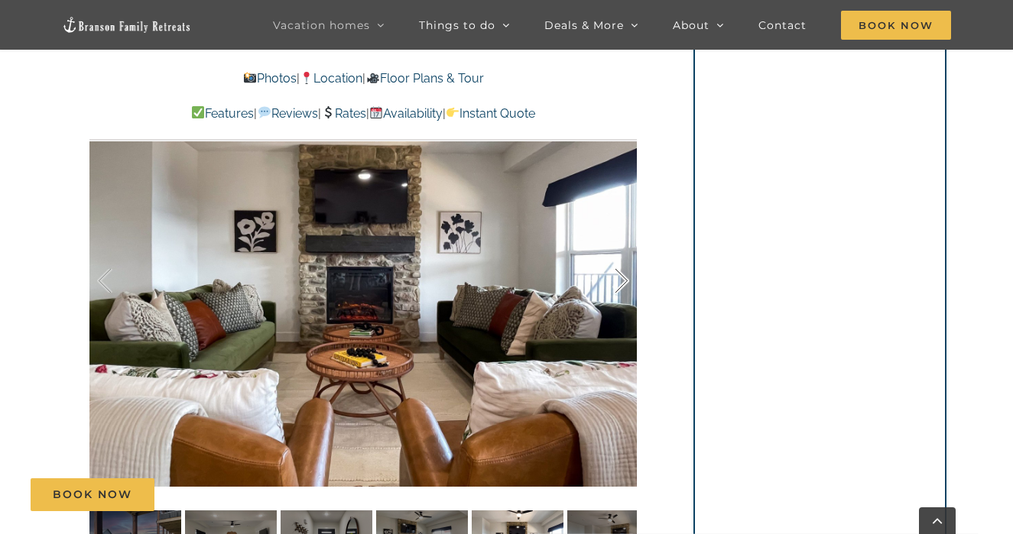
click at [624, 278] on div at bounding box center [605, 281] width 47 height 95
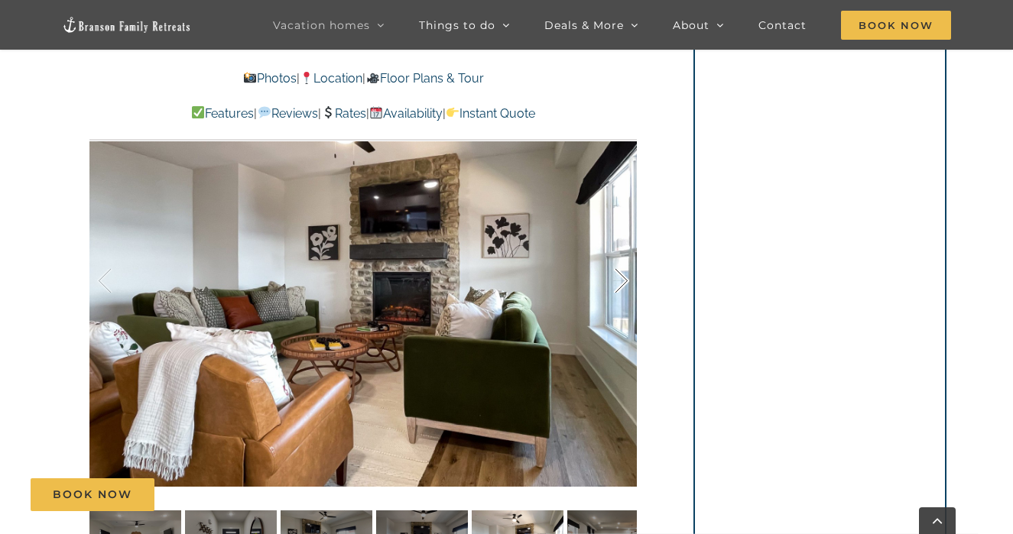
click at [624, 278] on div at bounding box center [605, 281] width 47 height 95
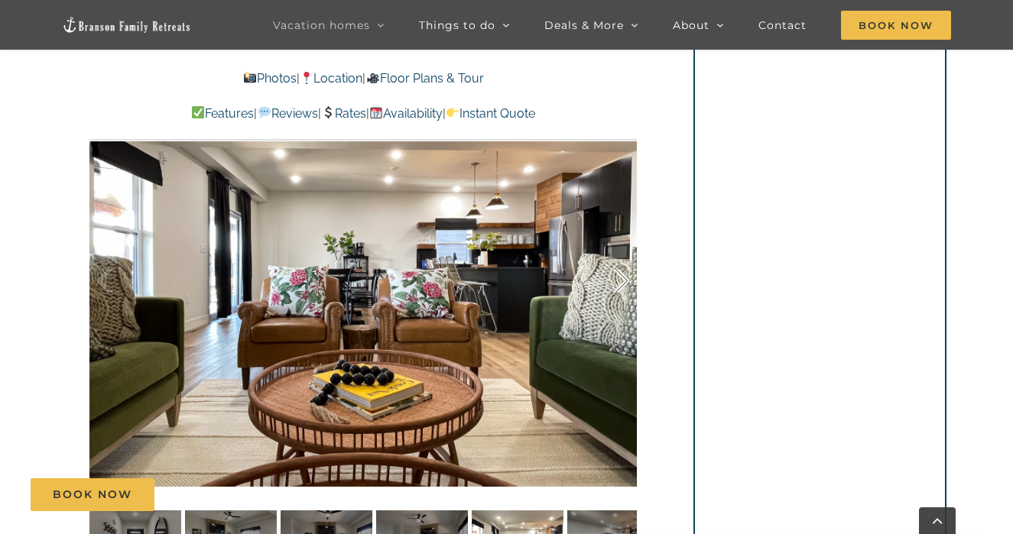
click at [621, 278] on div at bounding box center [605, 281] width 47 height 95
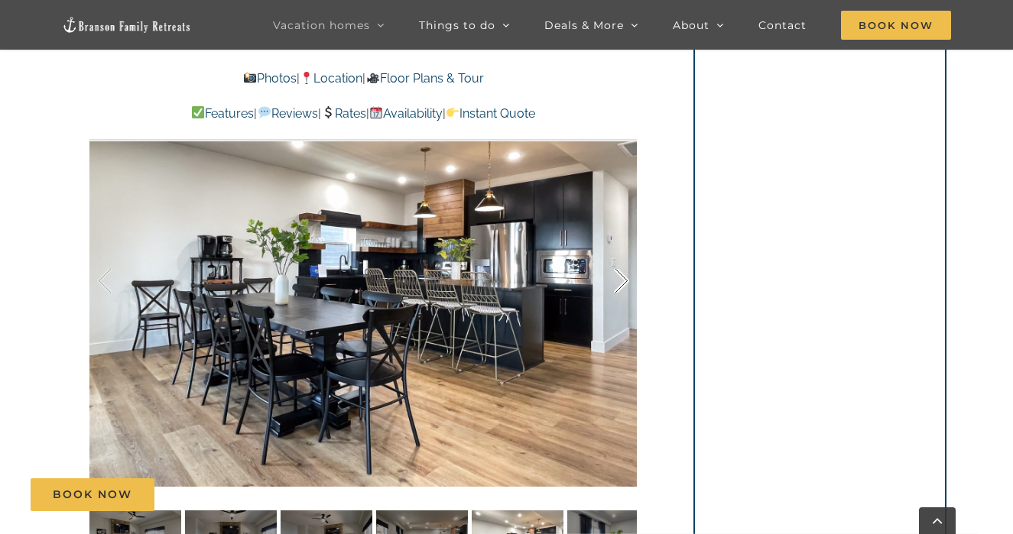
click at [621, 278] on div at bounding box center [605, 281] width 47 height 95
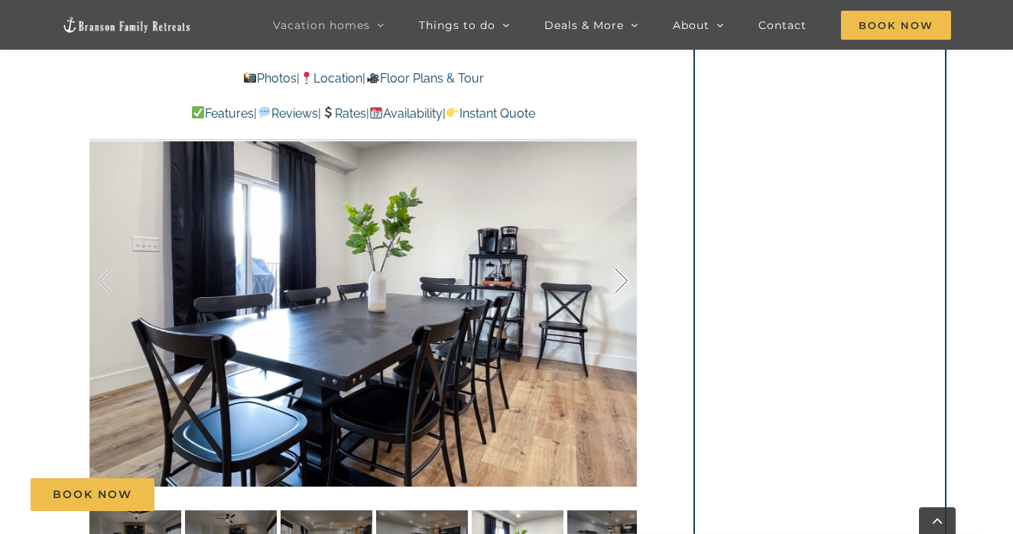
click at [621, 278] on div at bounding box center [605, 281] width 47 height 95
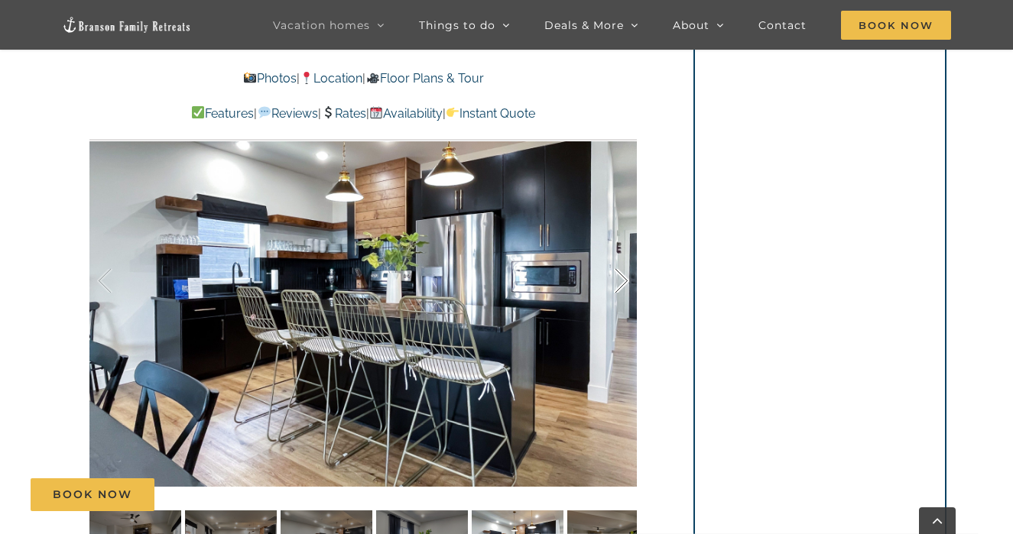
click at [621, 278] on div at bounding box center [605, 281] width 47 height 95
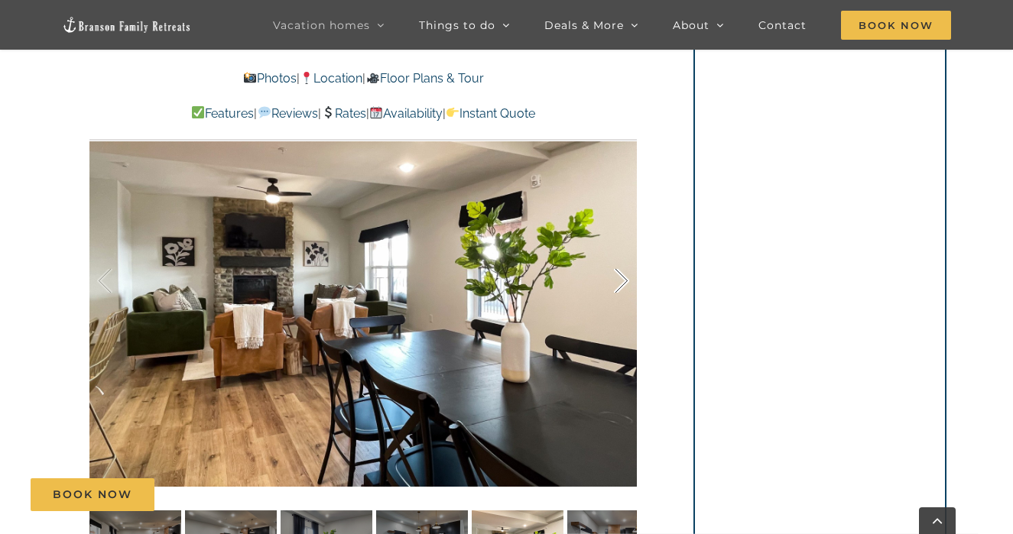
click at [621, 278] on div at bounding box center [605, 281] width 47 height 95
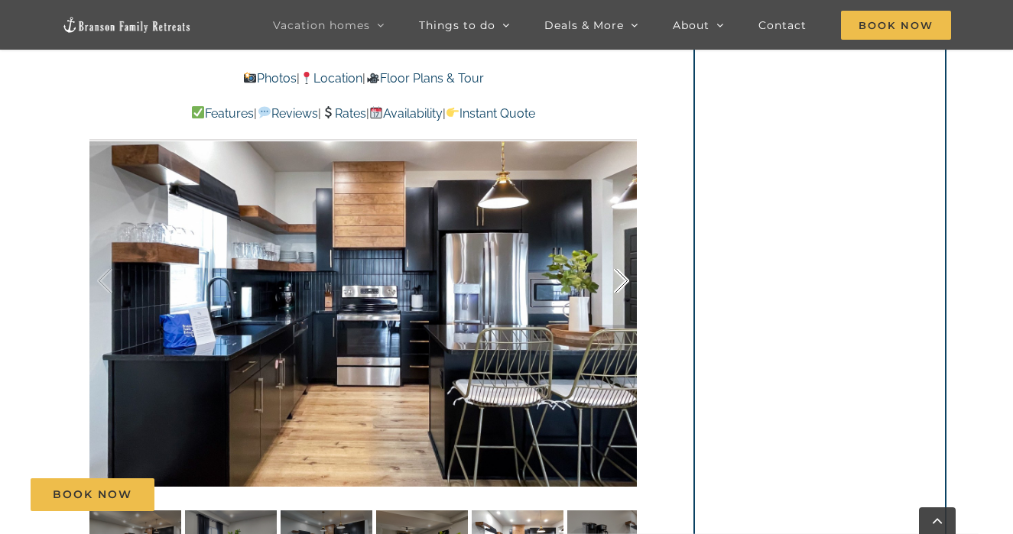
click at [621, 278] on div at bounding box center [605, 281] width 47 height 95
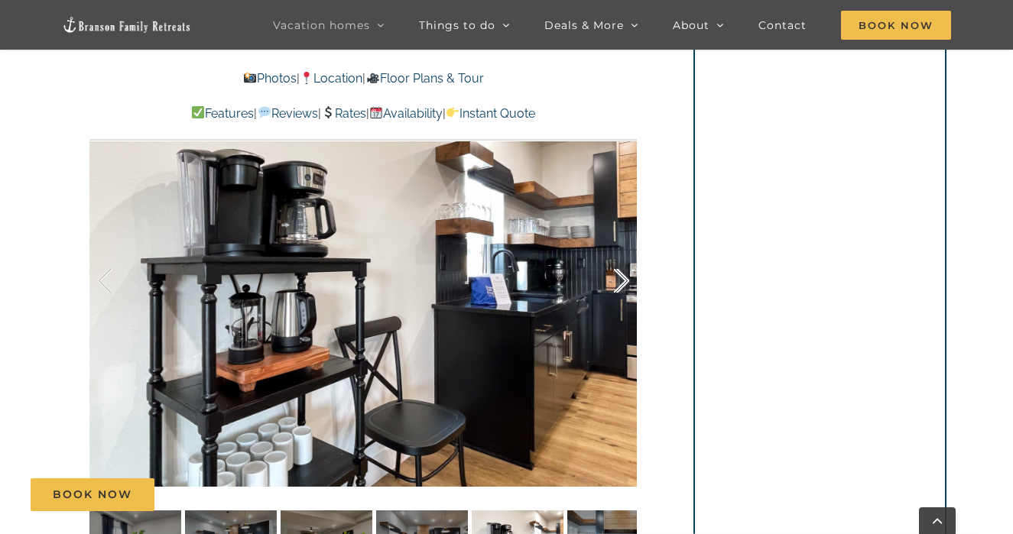
click at [621, 278] on div at bounding box center [605, 281] width 47 height 95
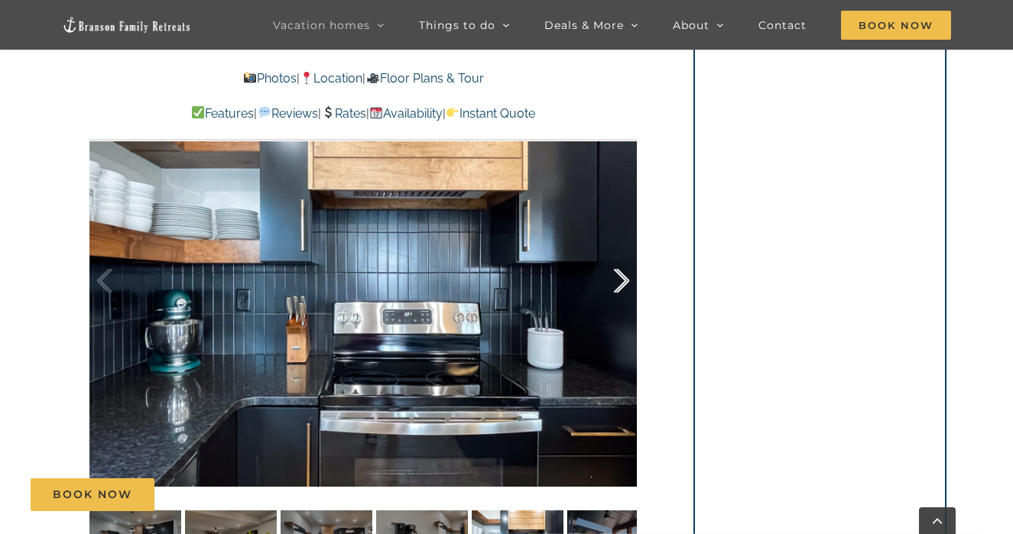
click at [621, 278] on div at bounding box center [605, 281] width 47 height 95
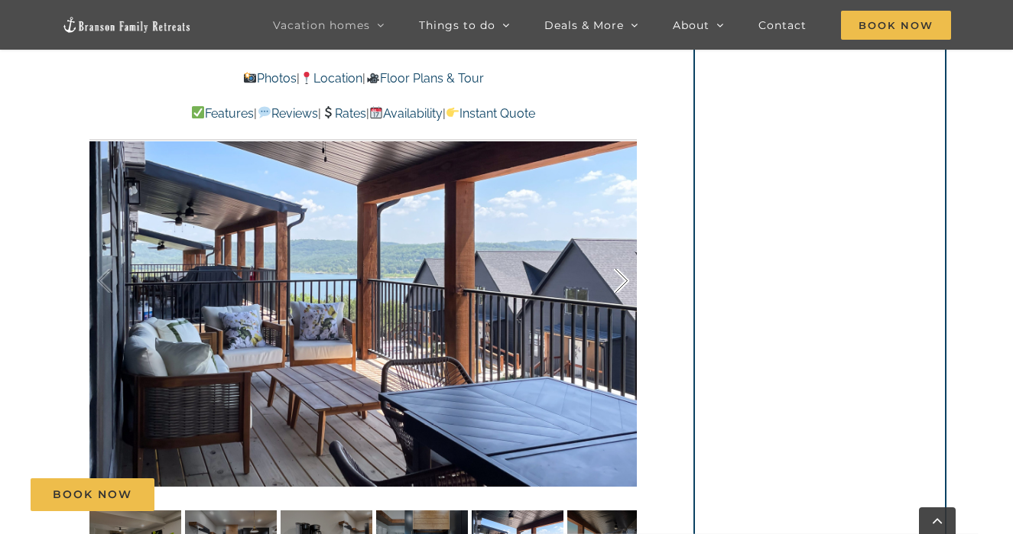
click at [621, 278] on div at bounding box center [605, 281] width 47 height 95
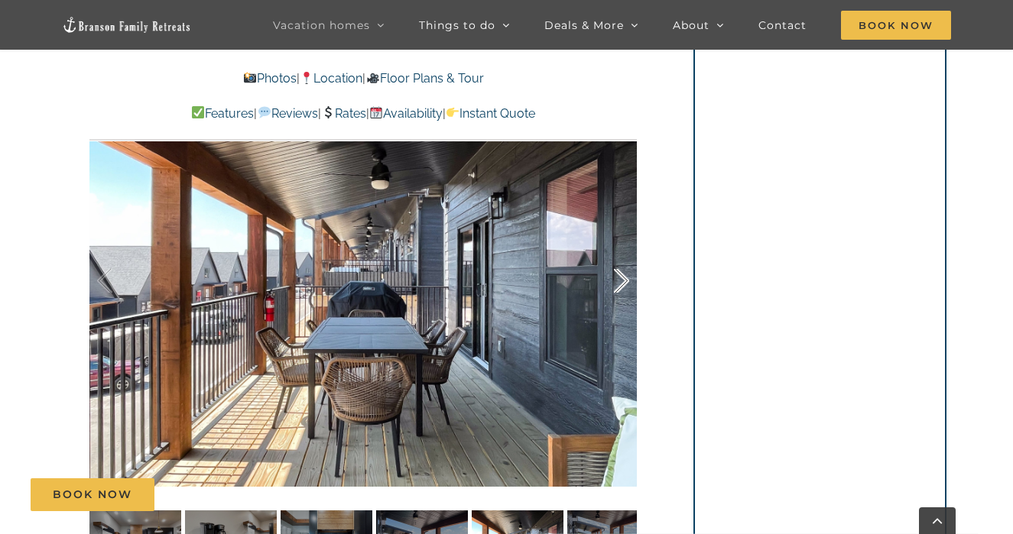
click at [621, 278] on div at bounding box center [605, 281] width 47 height 95
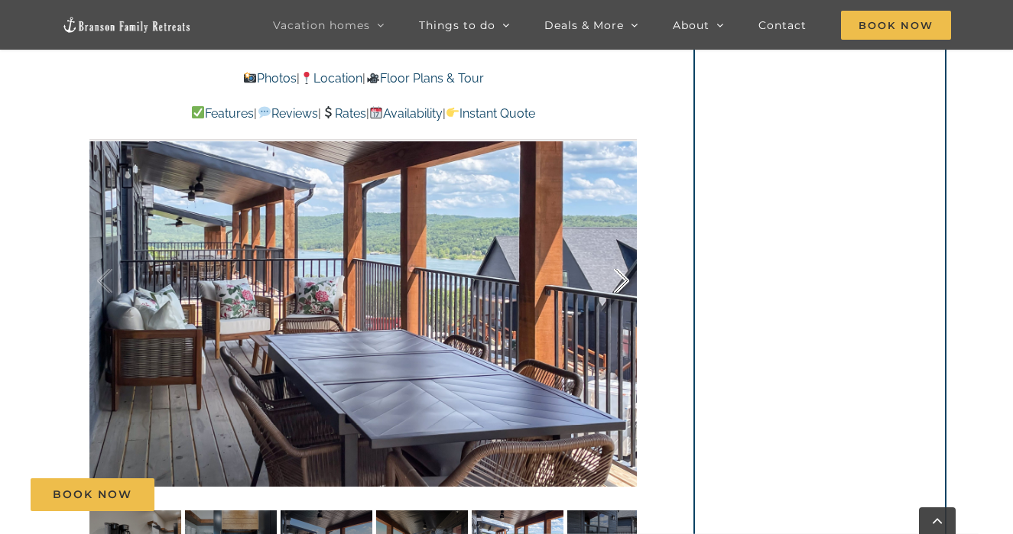
click at [620, 278] on div at bounding box center [605, 281] width 47 height 95
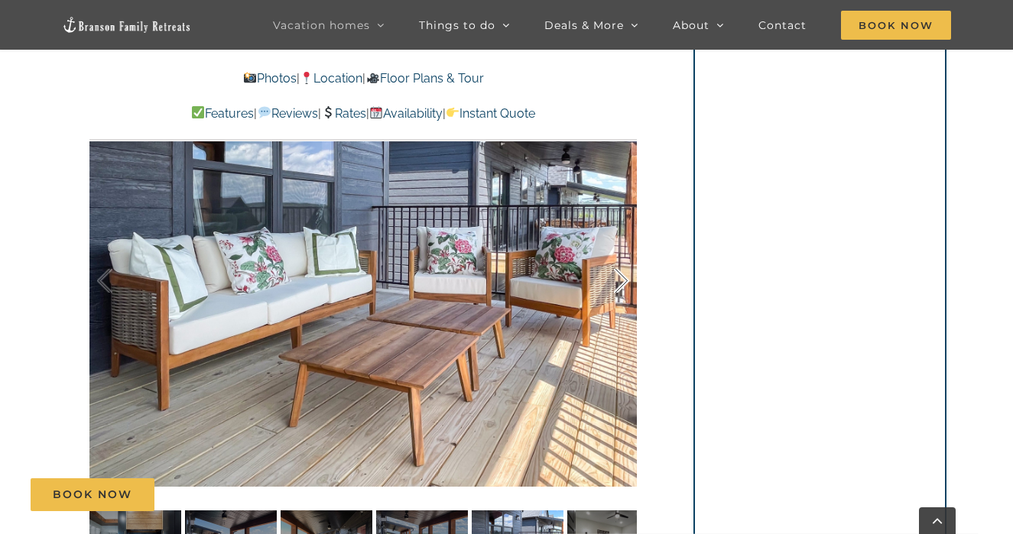
click at [618, 278] on div at bounding box center [605, 281] width 47 height 95
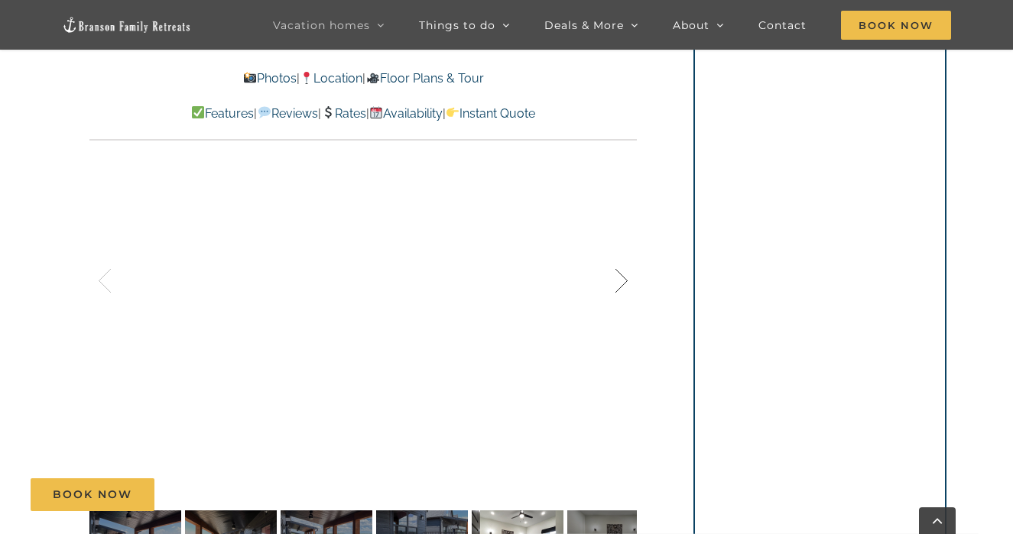
click at [618, 278] on div at bounding box center [605, 281] width 47 height 95
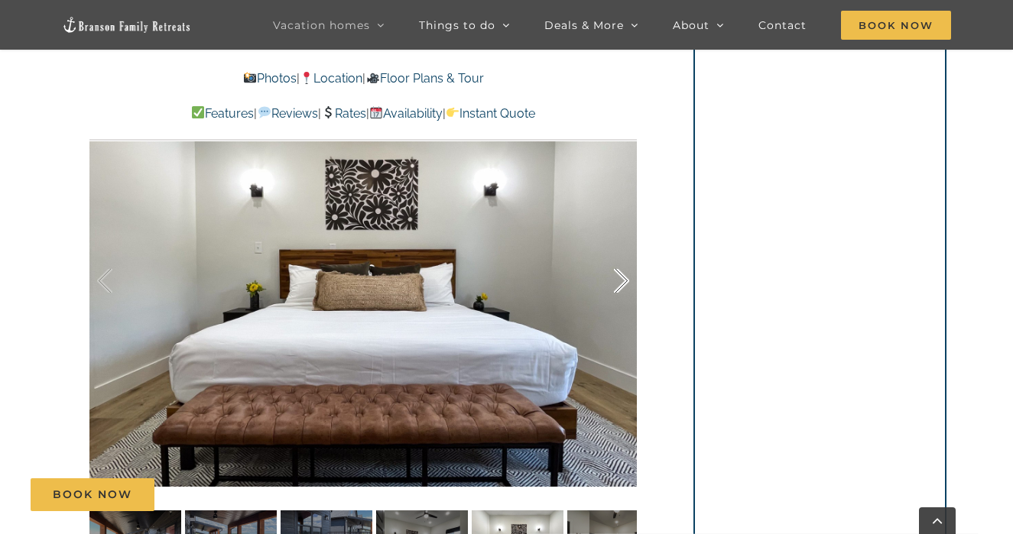
click at [618, 278] on div at bounding box center [605, 281] width 47 height 95
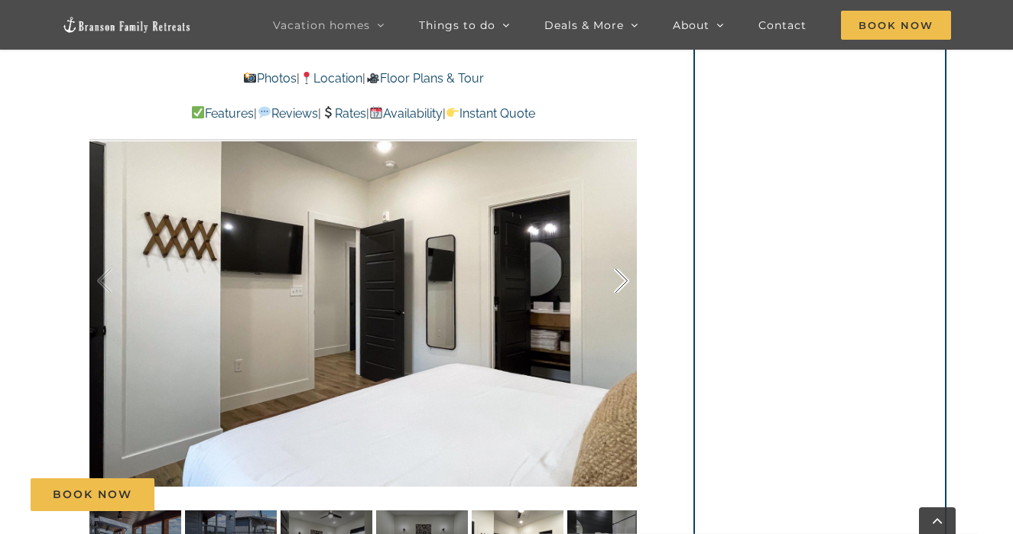
click at [618, 278] on div at bounding box center [605, 281] width 47 height 95
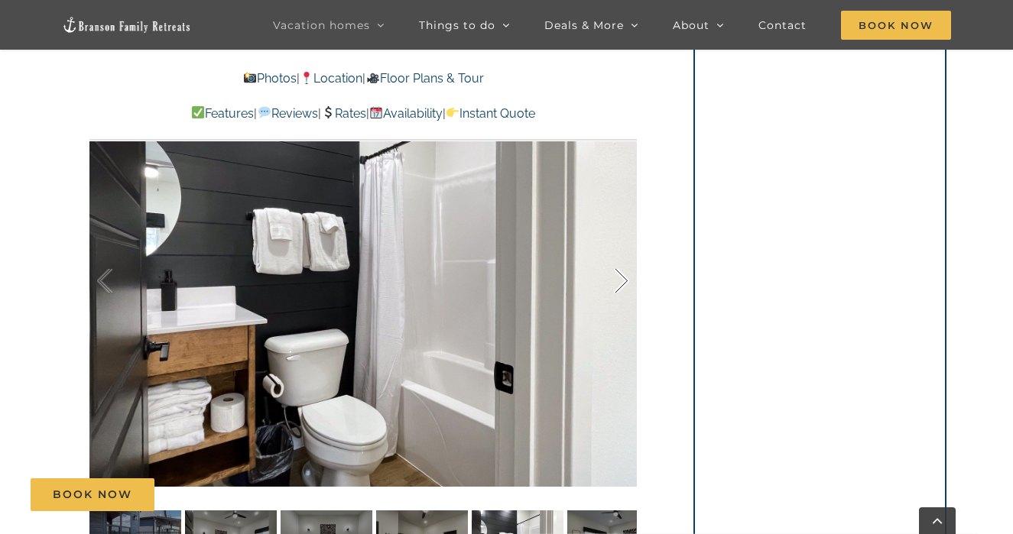
click at [618, 278] on div at bounding box center [605, 281] width 47 height 95
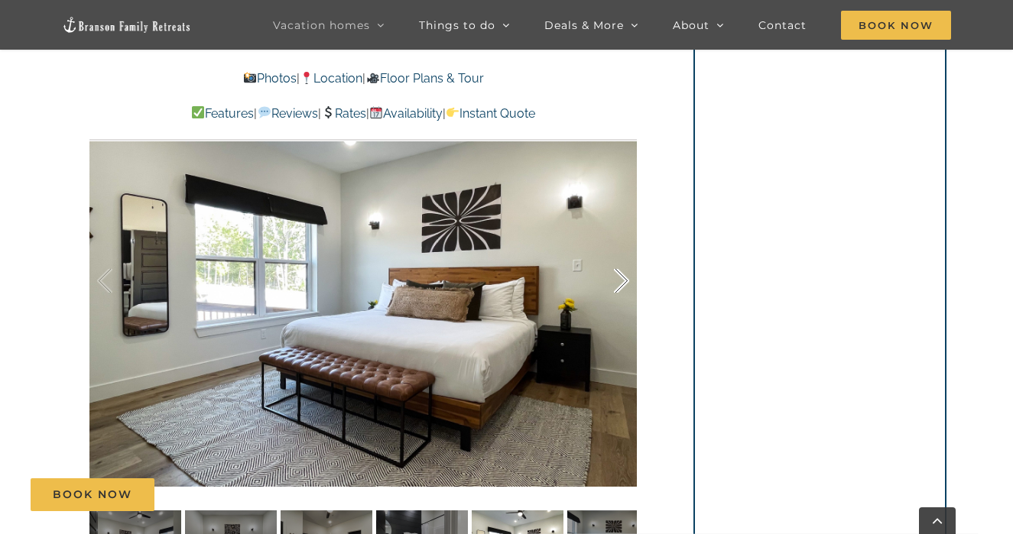
click at [618, 280] on div at bounding box center [605, 281] width 47 height 95
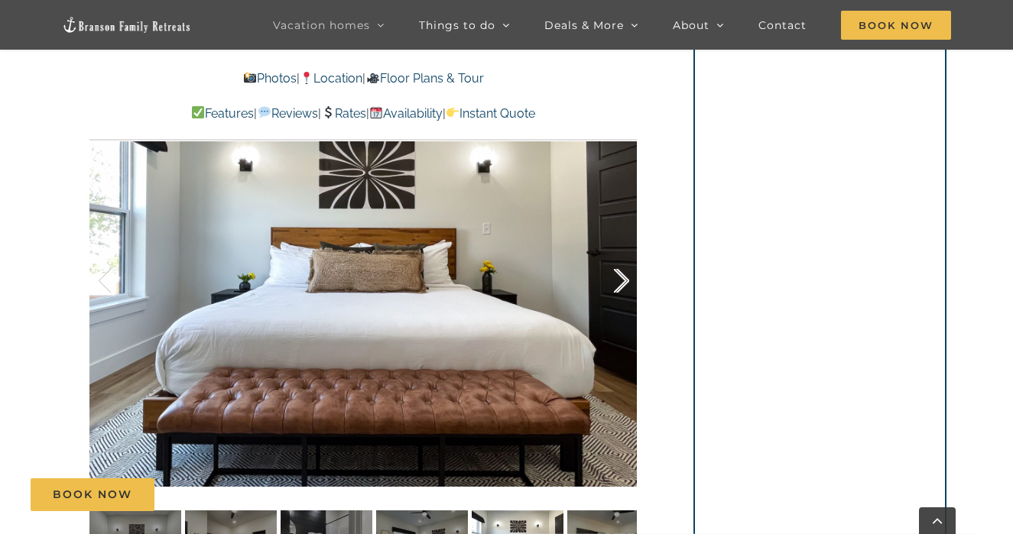
click at [617, 281] on div at bounding box center [605, 281] width 47 height 95
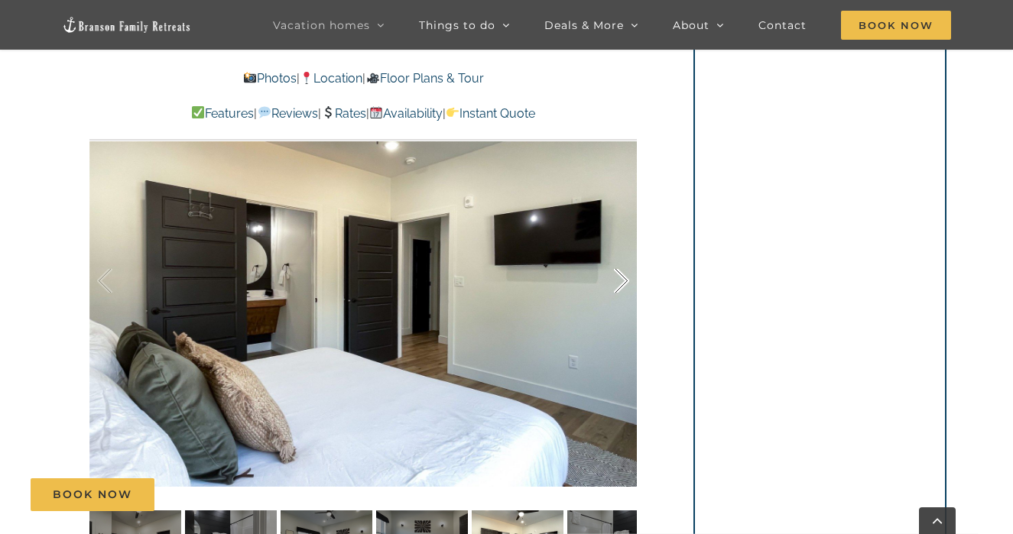
click at [617, 280] on div at bounding box center [605, 281] width 47 height 95
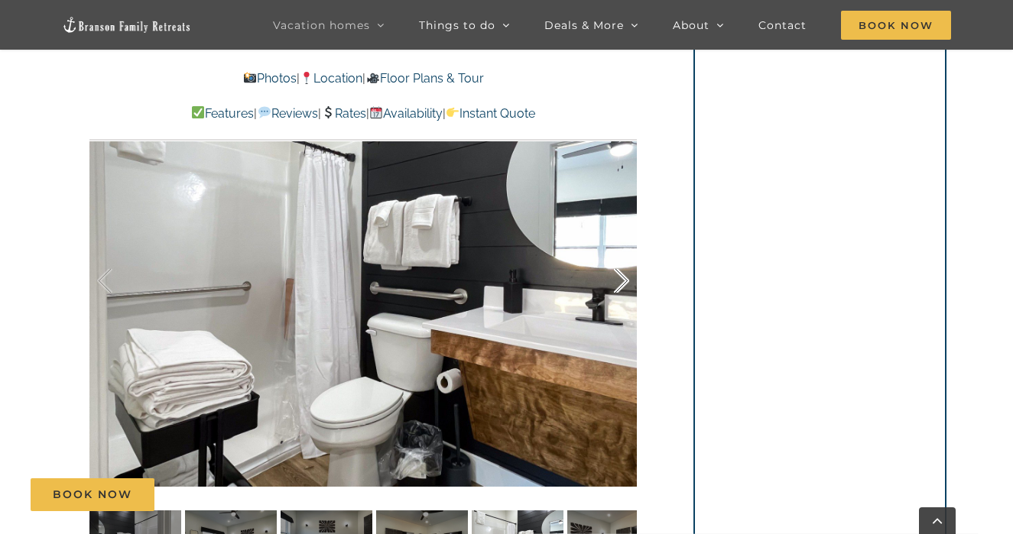
click at [608, 280] on div at bounding box center [605, 281] width 47 height 95
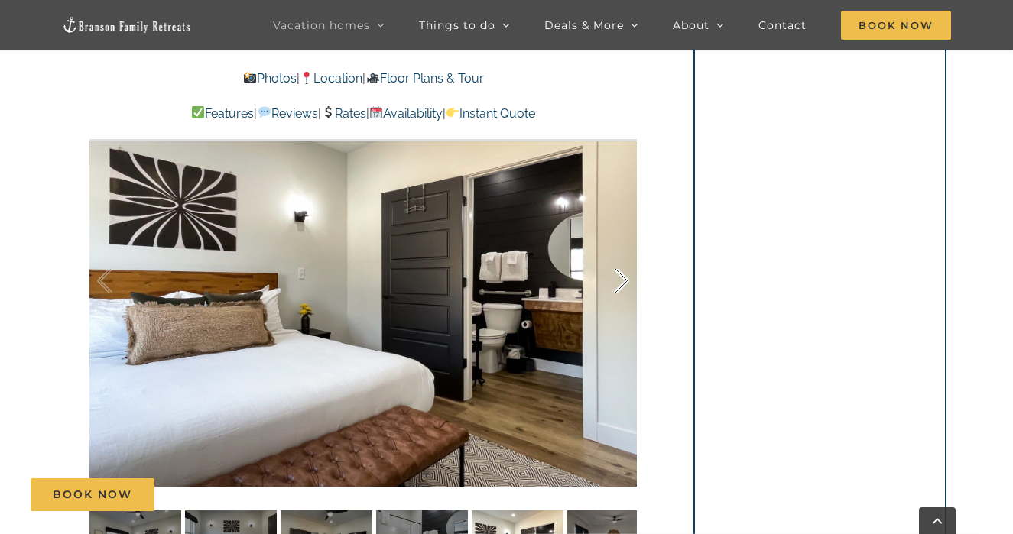
click at [606, 279] on div at bounding box center [605, 281] width 47 height 95
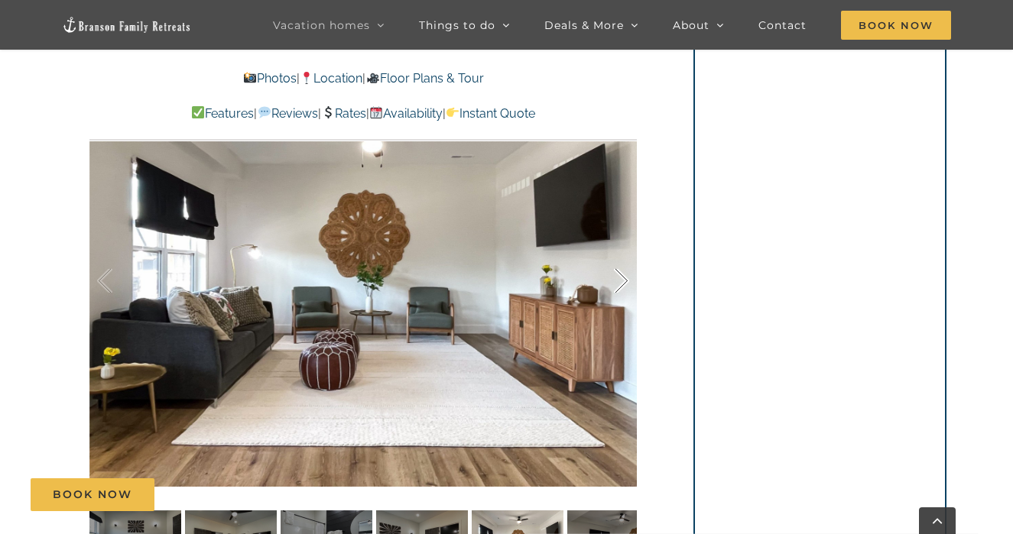
click at [606, 279] on div at bounding box center [605, 281] width 47 height 95
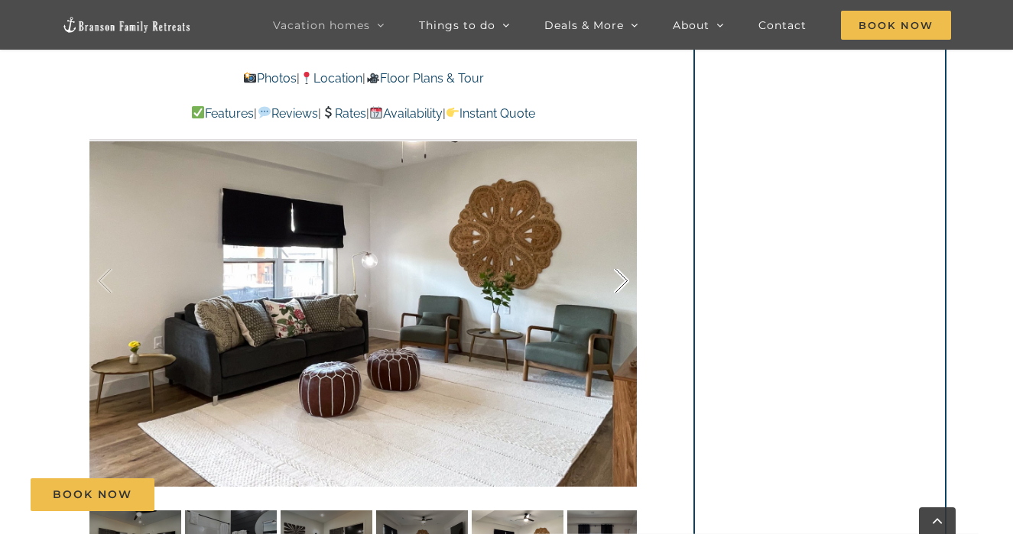
click at [606, 279] on div at bounding box center [605, 281] width 47 height 95
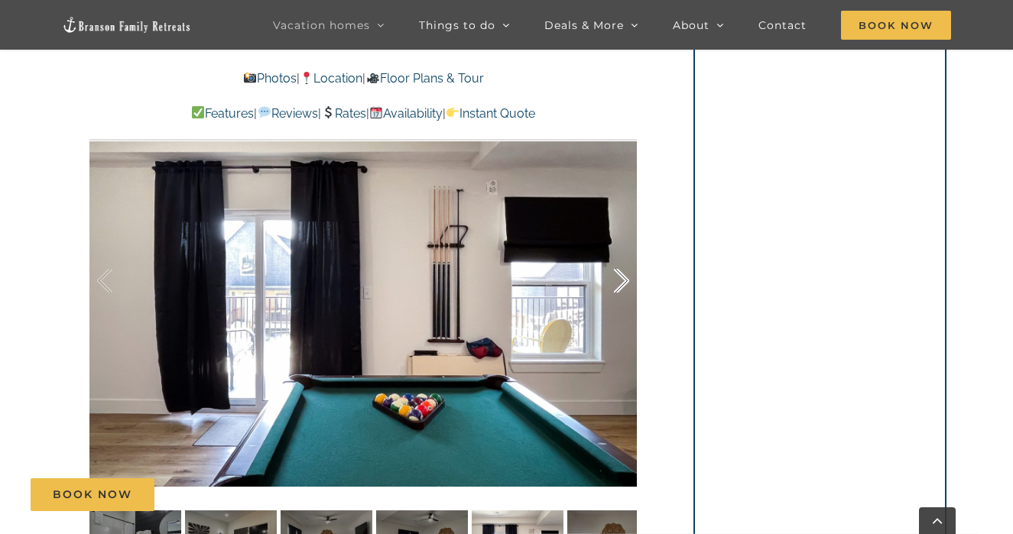
click at [606, 279] on div at bounding box center [605, 281] width 47 height 95
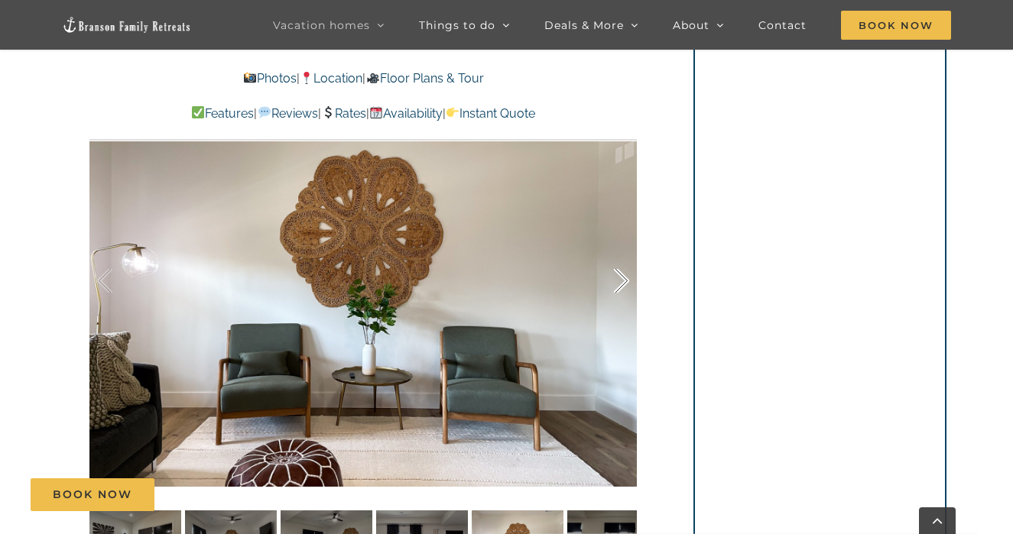
click at [606, 279] on div at bounding box center [605, 281] width 47 height 95
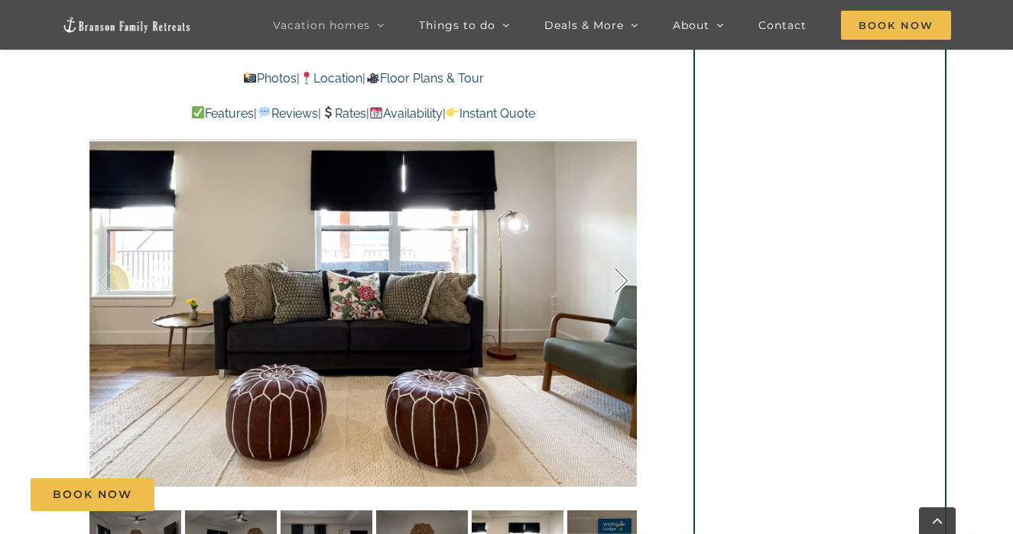
click at [606, 278] on div at bounding box center [605, 281] width 47 height 95
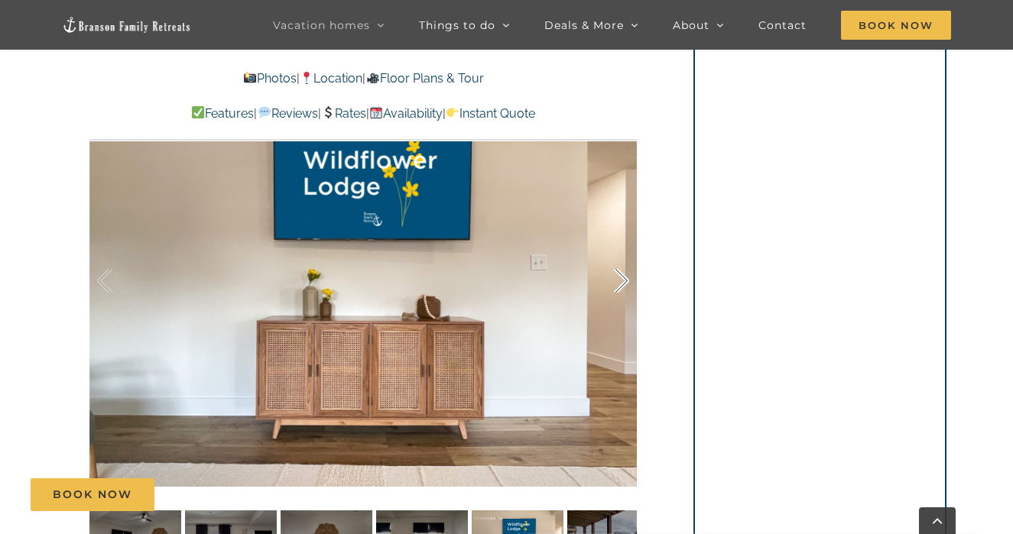
click at [605, 278] on div at bounding box center [605, 281] width 47 height 95
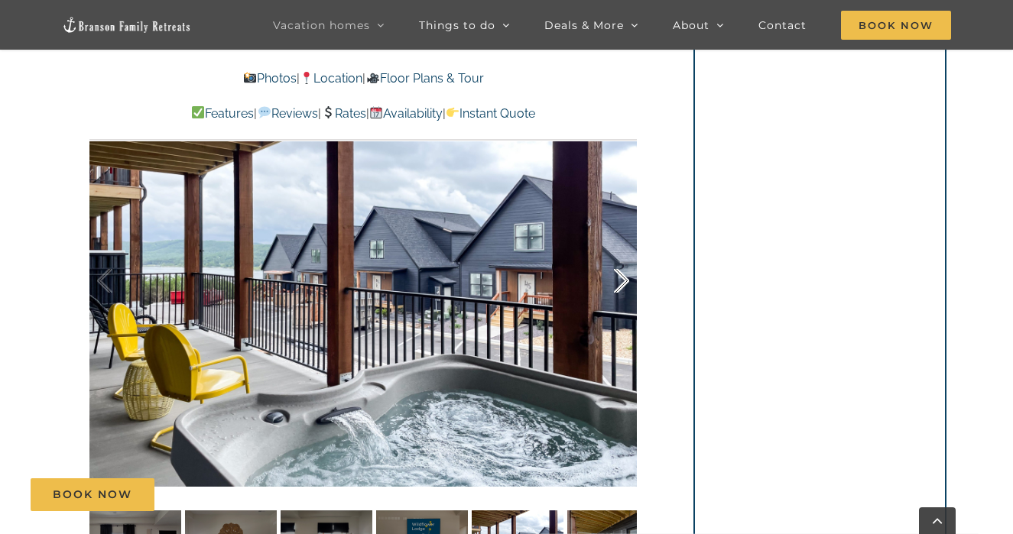
click at [605, 278] on div at bounding box center [605, 281] width 47 height 95
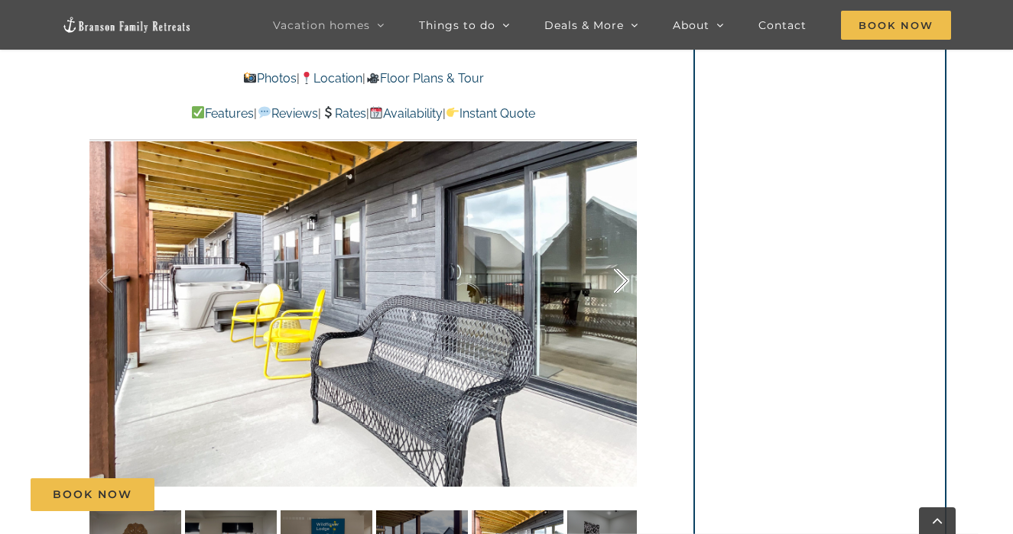
click at [605, 278] on div at bounding box center [605, 281] width 47 height 95
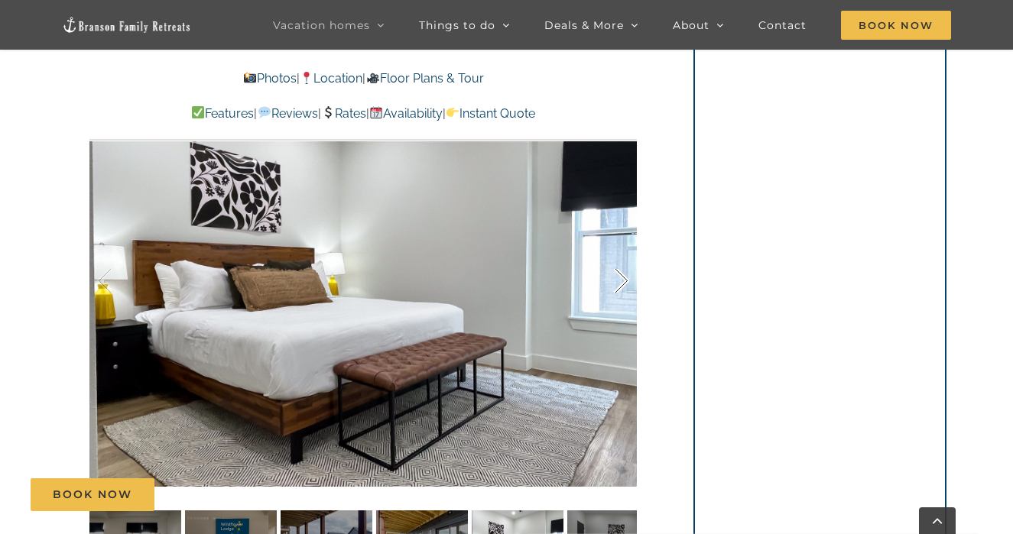
click at [605, 278] on div at bounding box center [605, 281] width 47 height 95
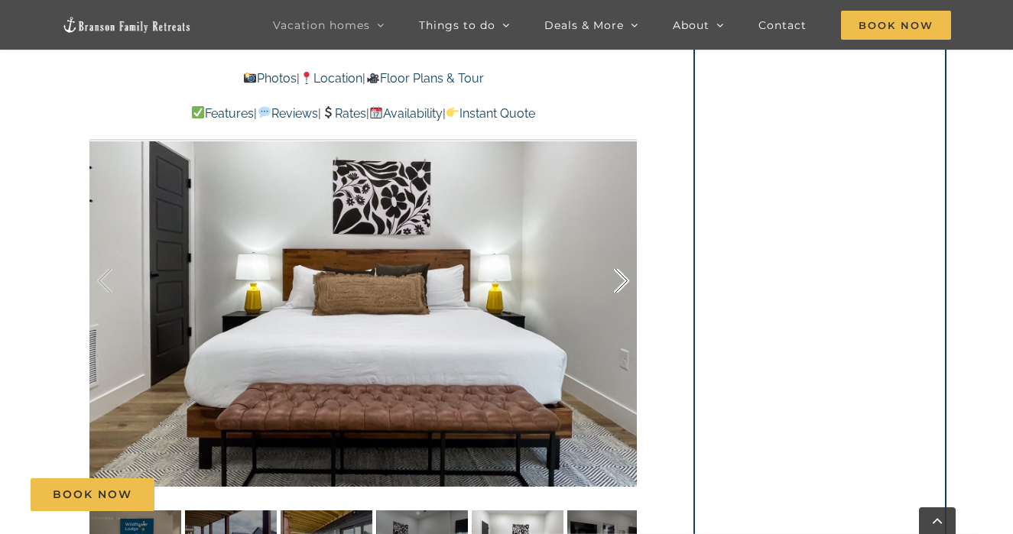
click at [605, 278] on div at bounding box center [605, 281] width 47 height 95
